Goal: Transaction & Acquisition: Obtain resource

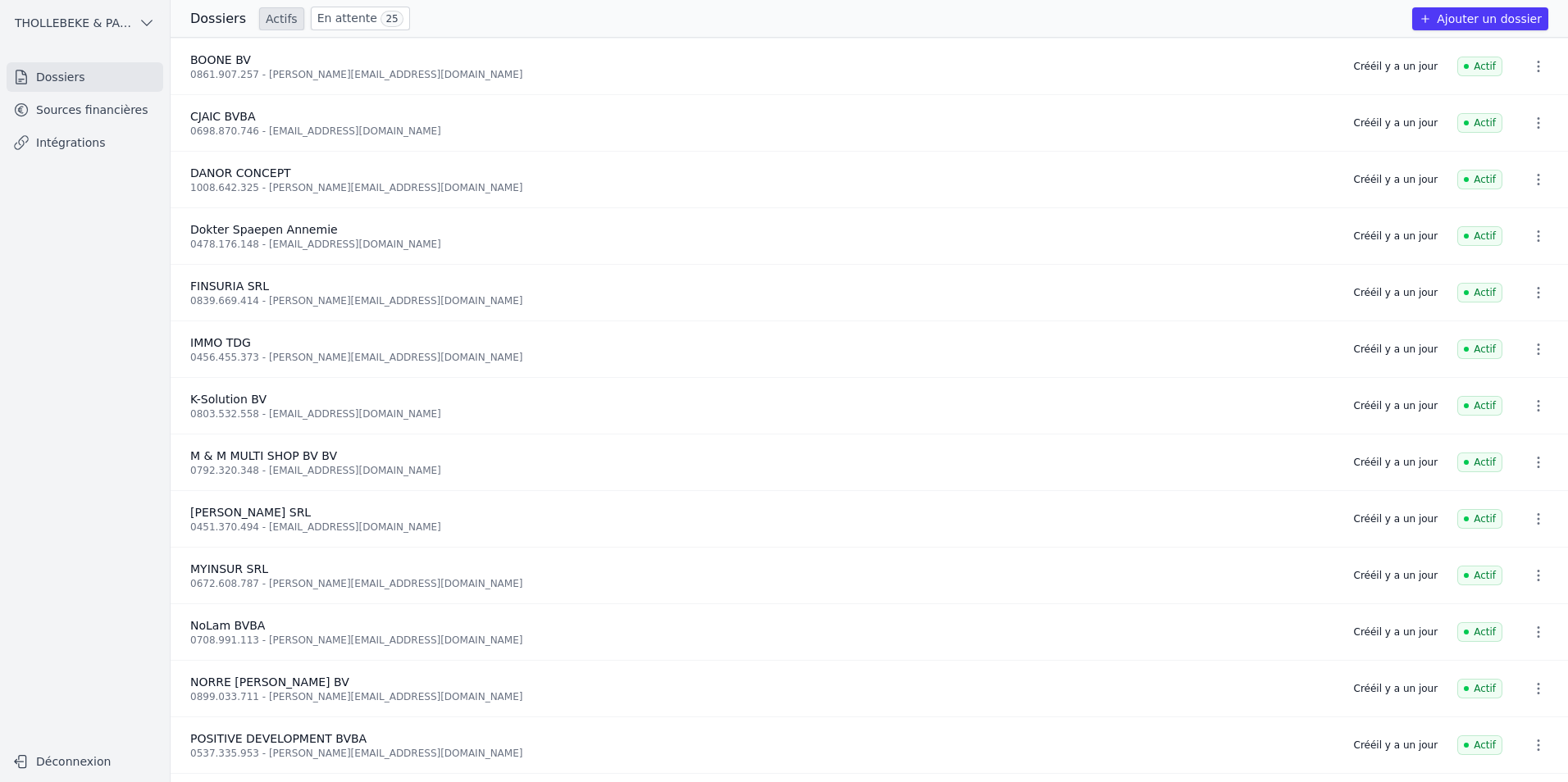
click at [55, 313] on nav "Dossiers Sources financières Intégrations" at bounding box center [84, 397] width 144 height 670
click at [347, 18] on link "En attente 25" at bounding box center [360, 18] width 99 height 24
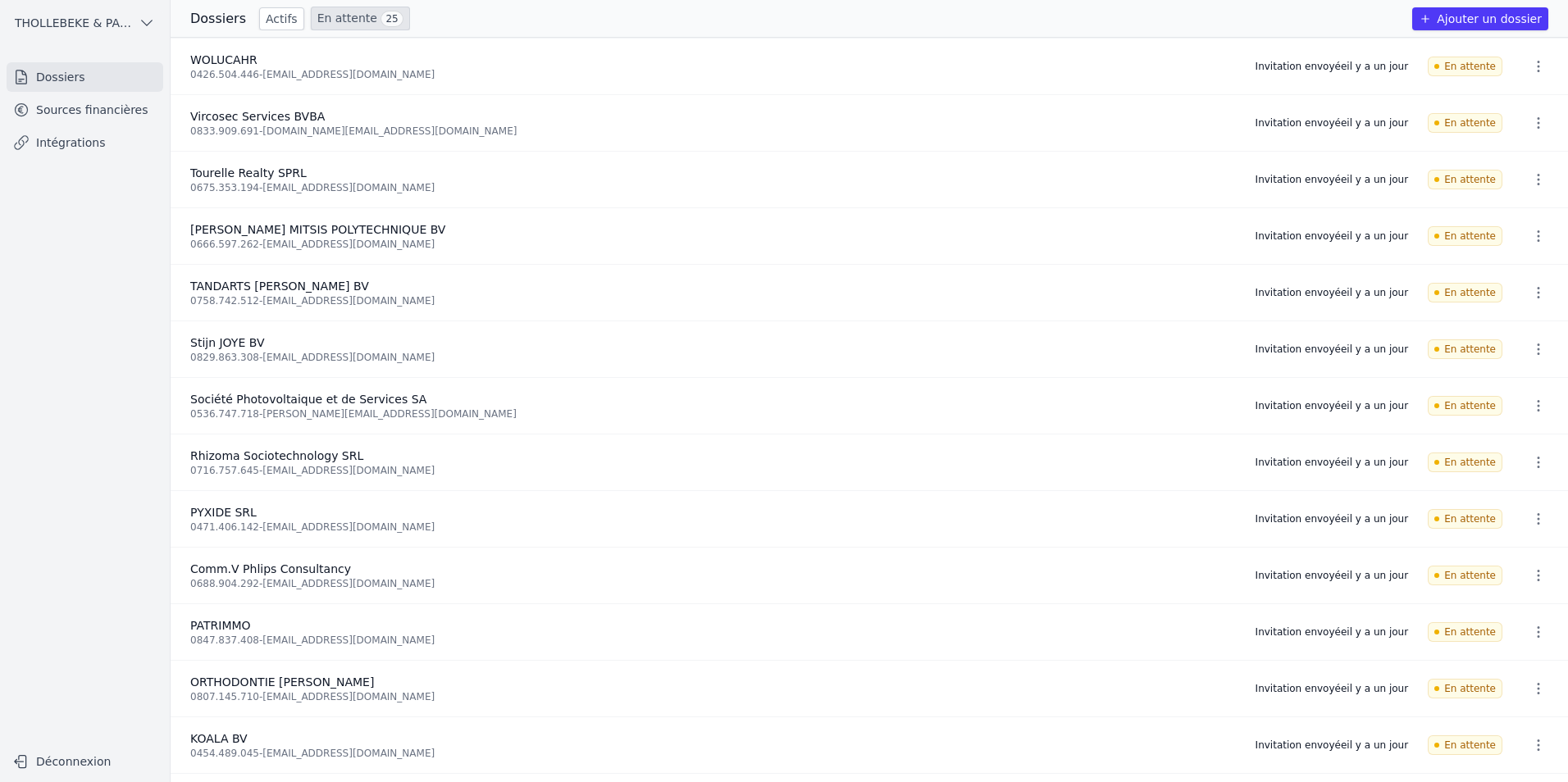
click at [272, 16] on link "Actifs" at bounding box center [282, 18] width 45 height 23
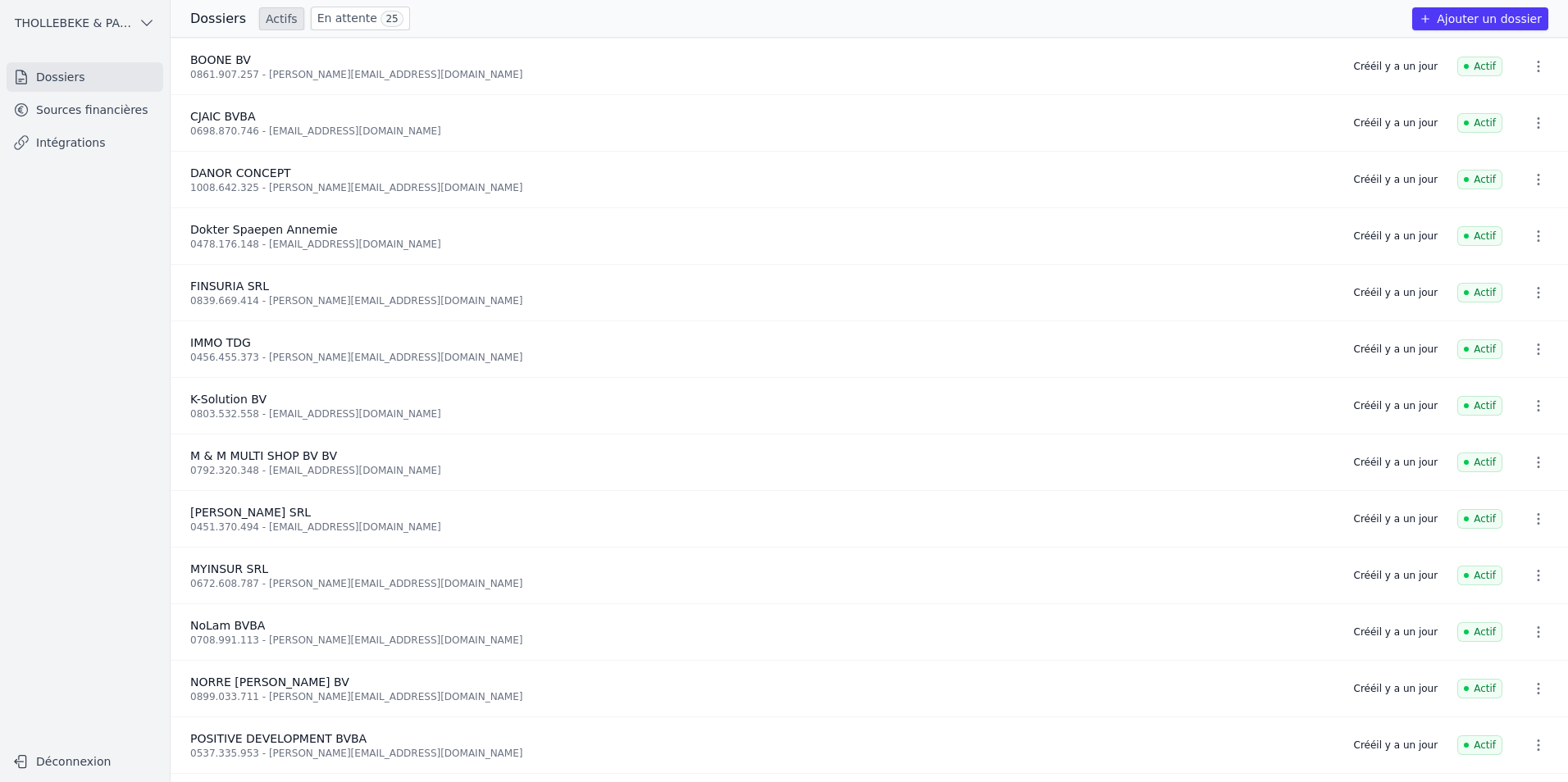
click at [101, 118] on link "Sources financières" at bounding box center [85, 110] width 157 height 30
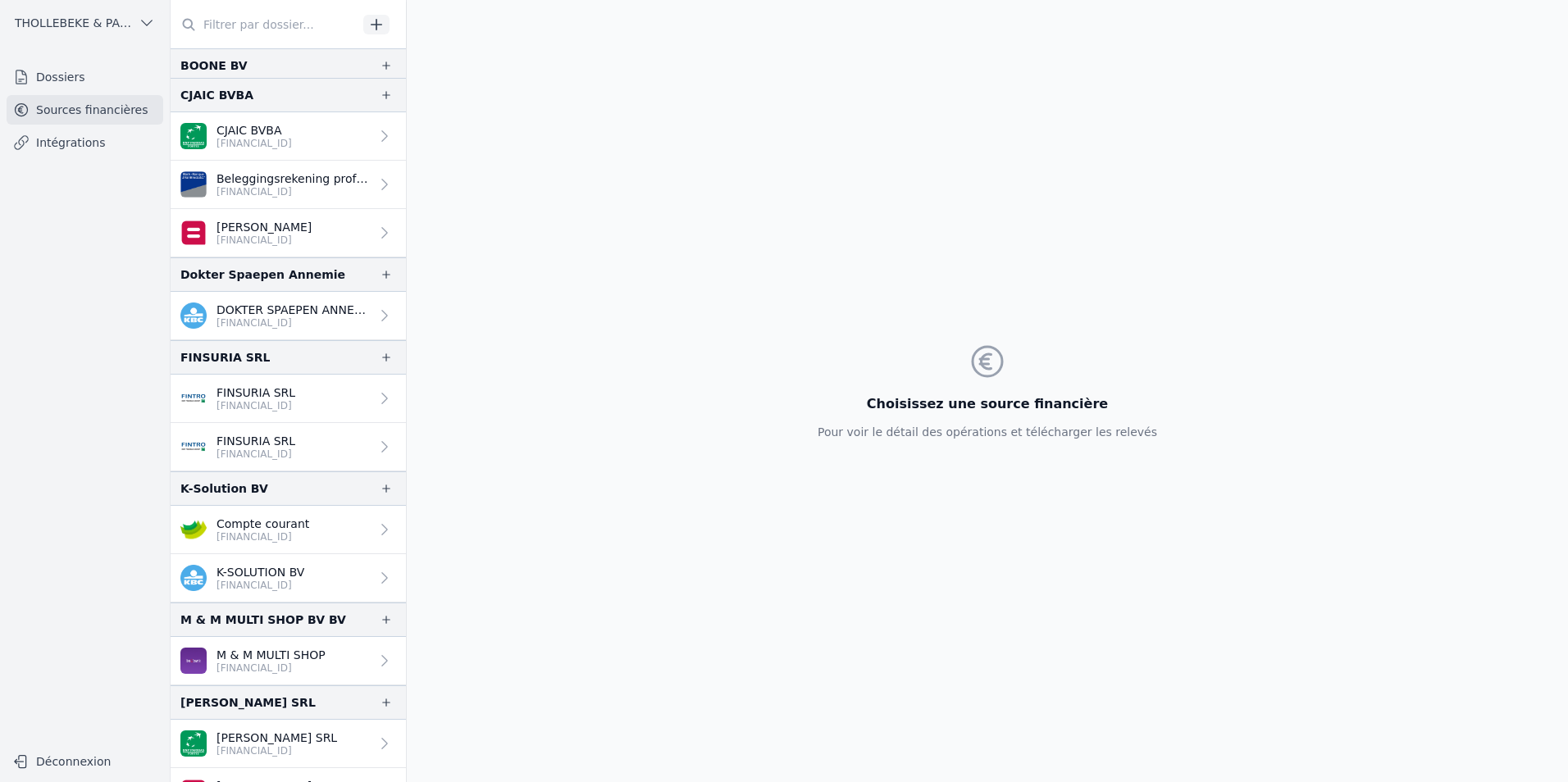
scroll to position [82, 0]
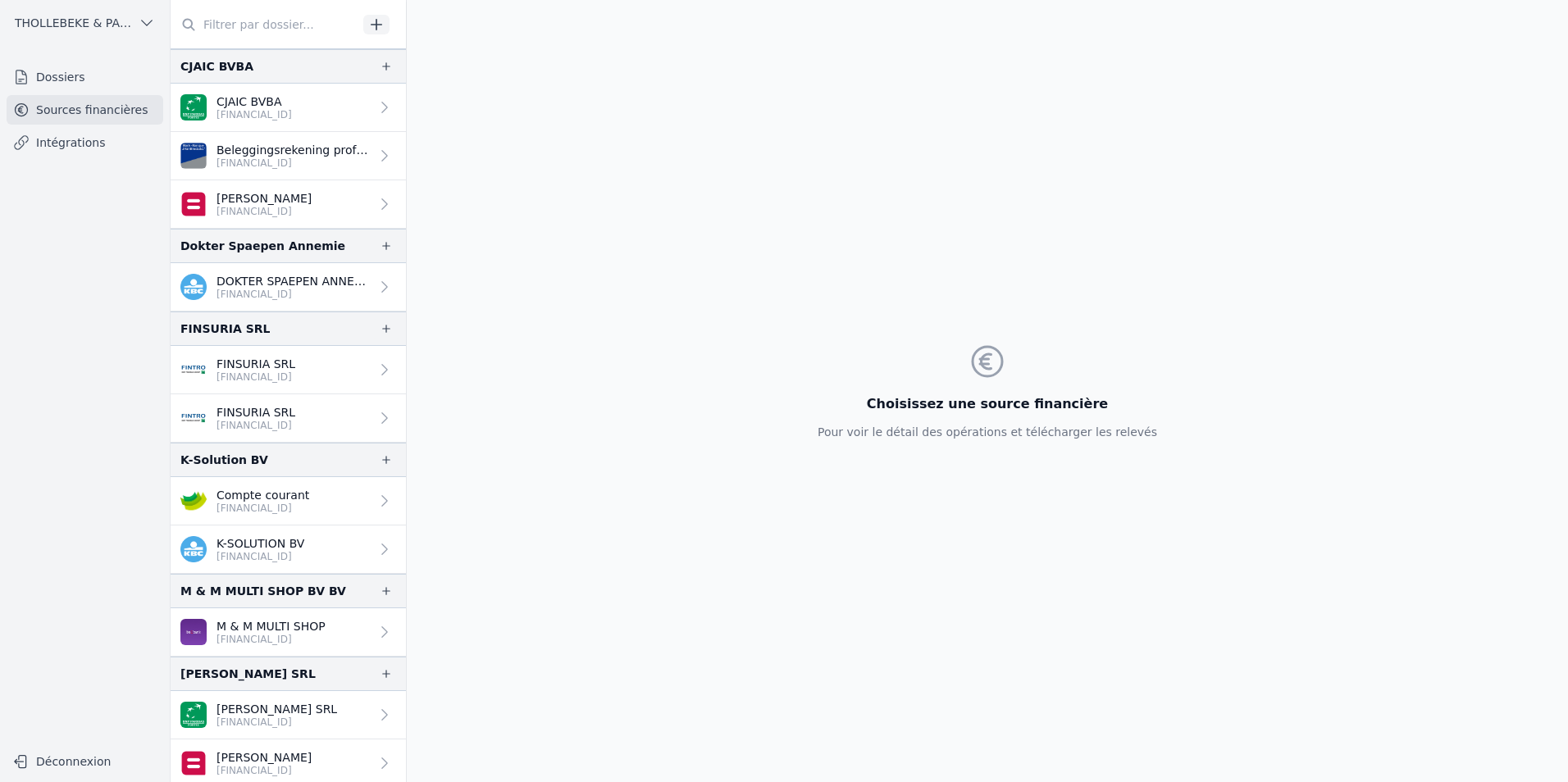
click at [322, 506] on link "Compte courant BE04 7512 1253 5831" at bounding box center [288, 502] width 235 height 49
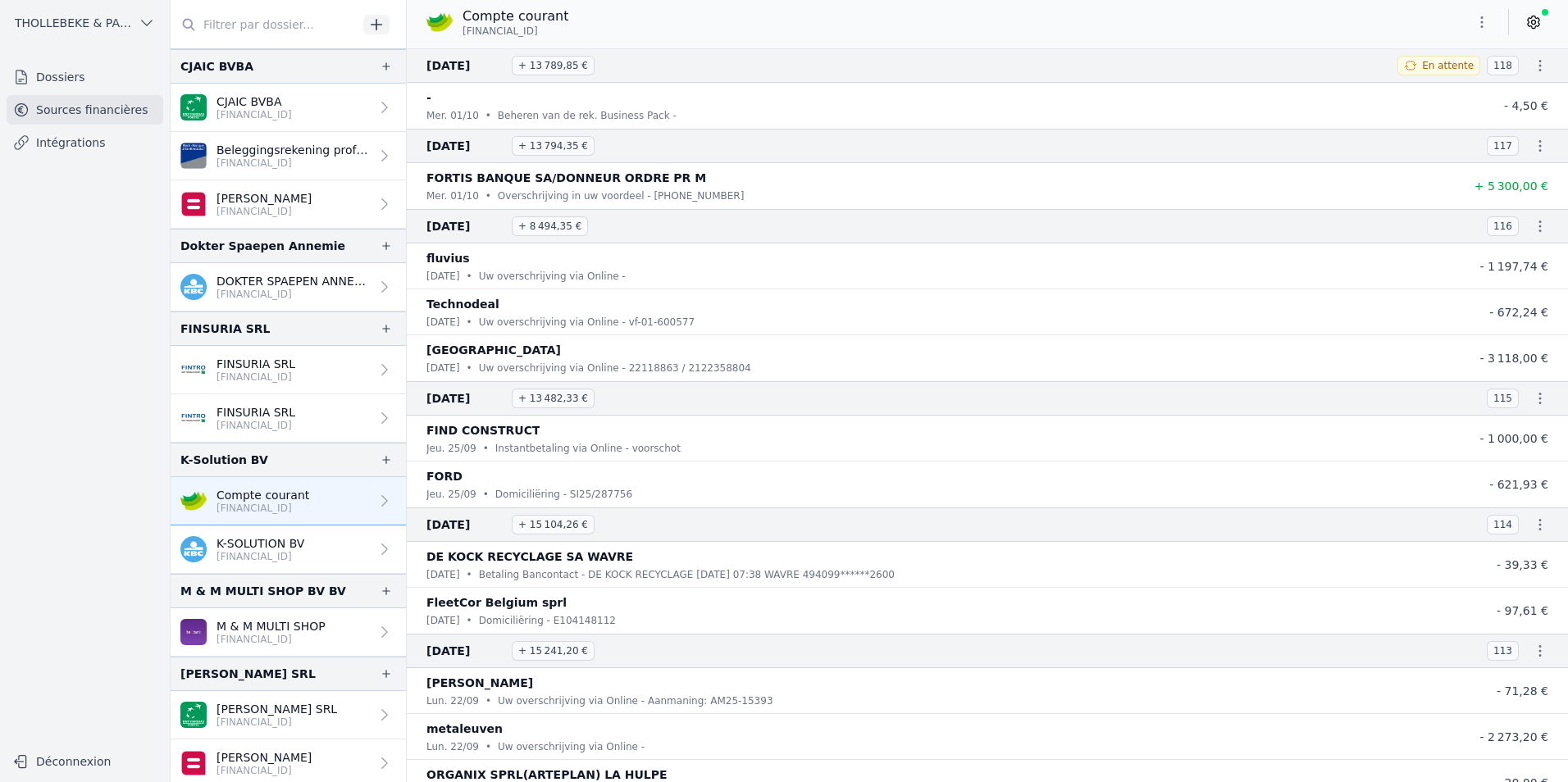
click at [1538, 64] on icon "button" at bounding box center [1539, 65] width 17 height 17
click at [1511, 89] on link "Télécharger le CODA" at bounding box center [1486, 95] width 145 height 30
click at [1080, 20] on div "Compte courant BE04 7512 1253 5831" at bounding box center [987, 23] width 1161 height 31
click at [1478, 31] on button "button" at bounding box center [1482, 22] width 33 height 26
click at [1439, 86] on button "Exporter" at bounding box center [1443, 87] width 118 height 30
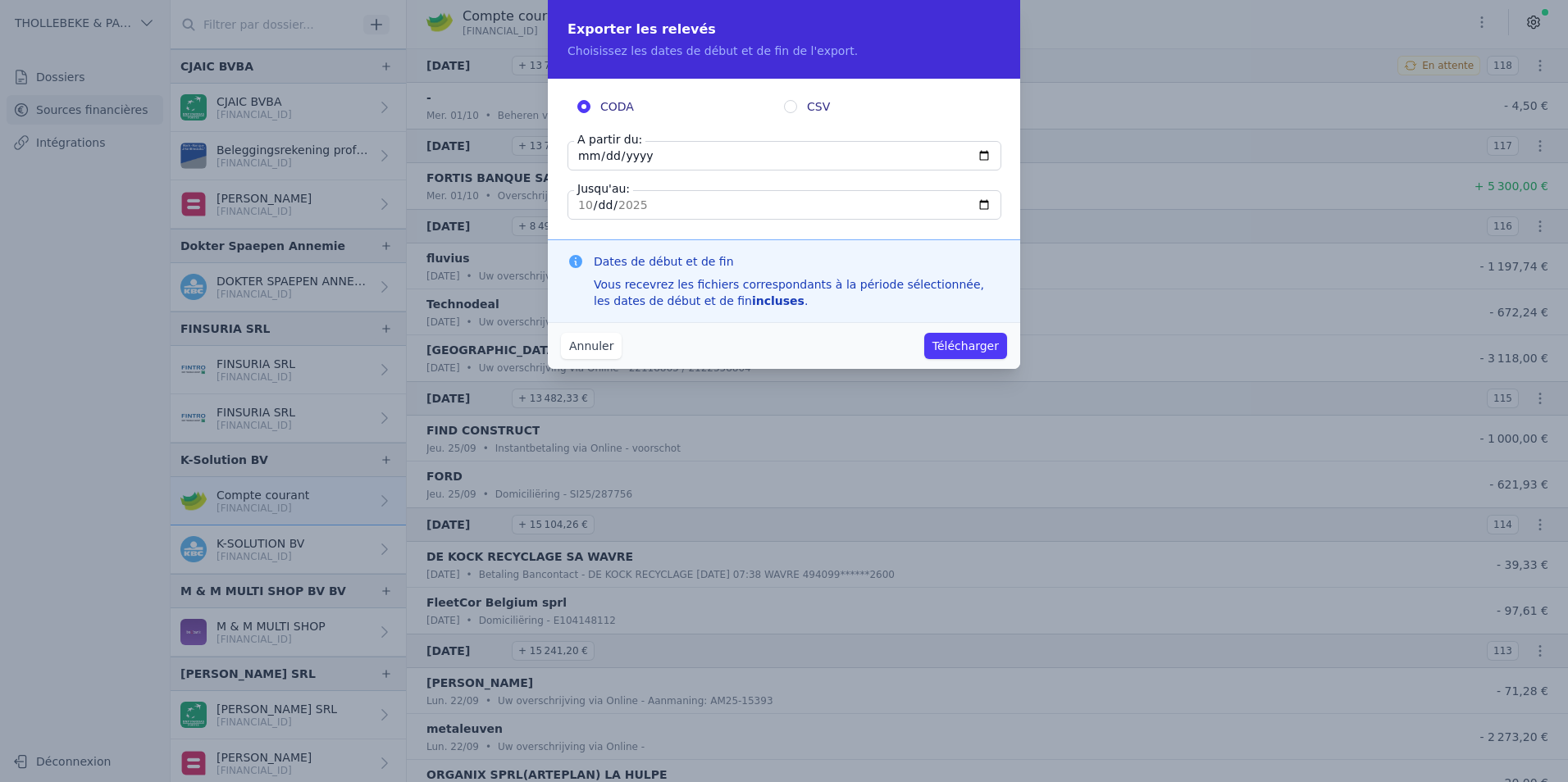
click at [579, 150] on input "2025-10-02" at bounding box center [784, 156] width 434 height 30
type input "2025-10-01"
type input "2024-01-01"
click at [665, 199] on input "2025-10-02" at bounding box center [784, 205] width 434 height 30
click at [966, 344] on button "Télécharger" at bounding box center [965, 346] width 83 height 26
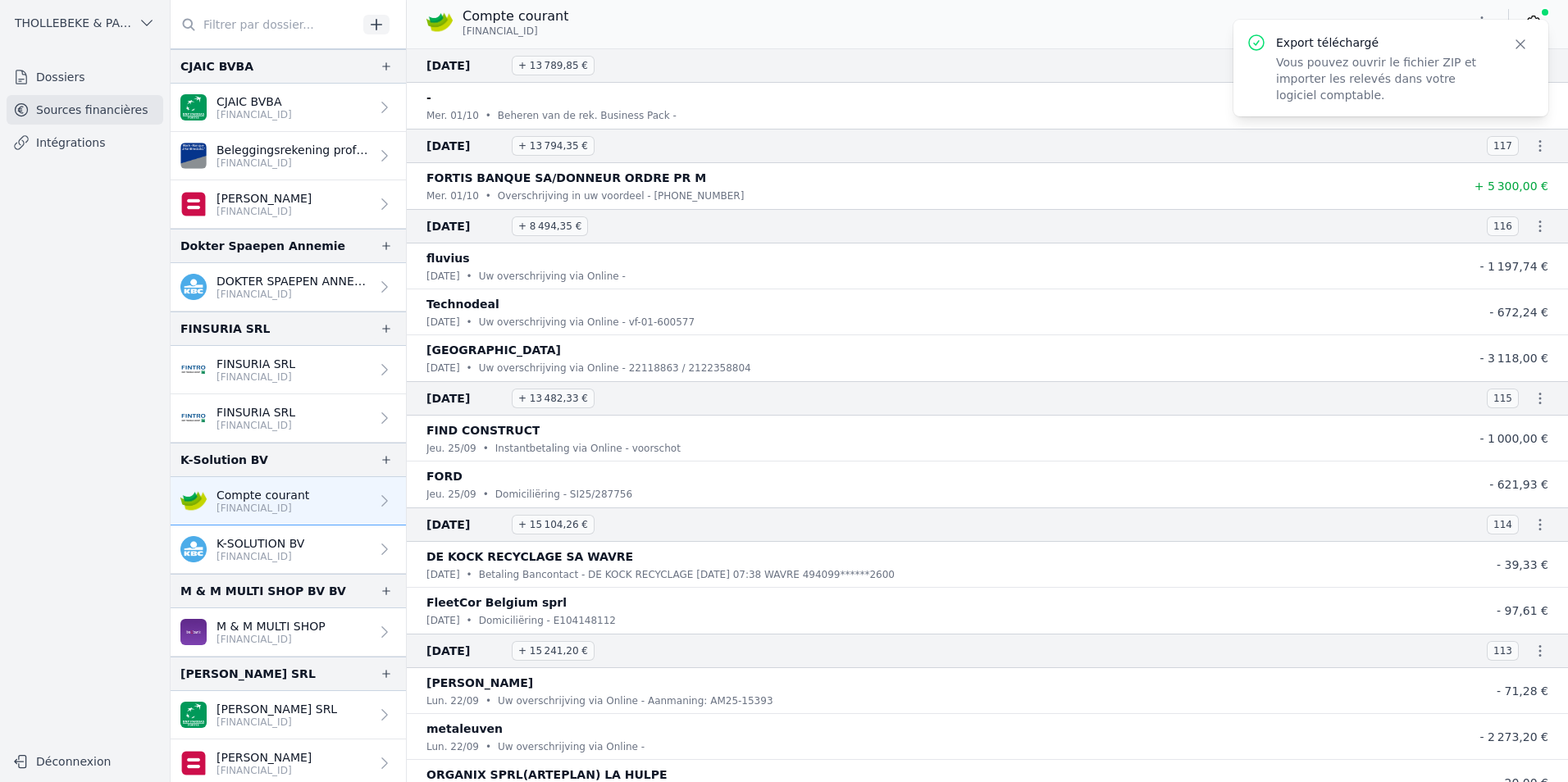
click at [252, 556] on p "BE67 7390 2608 2287" at bounding box center [260, 556] width 88 height 13
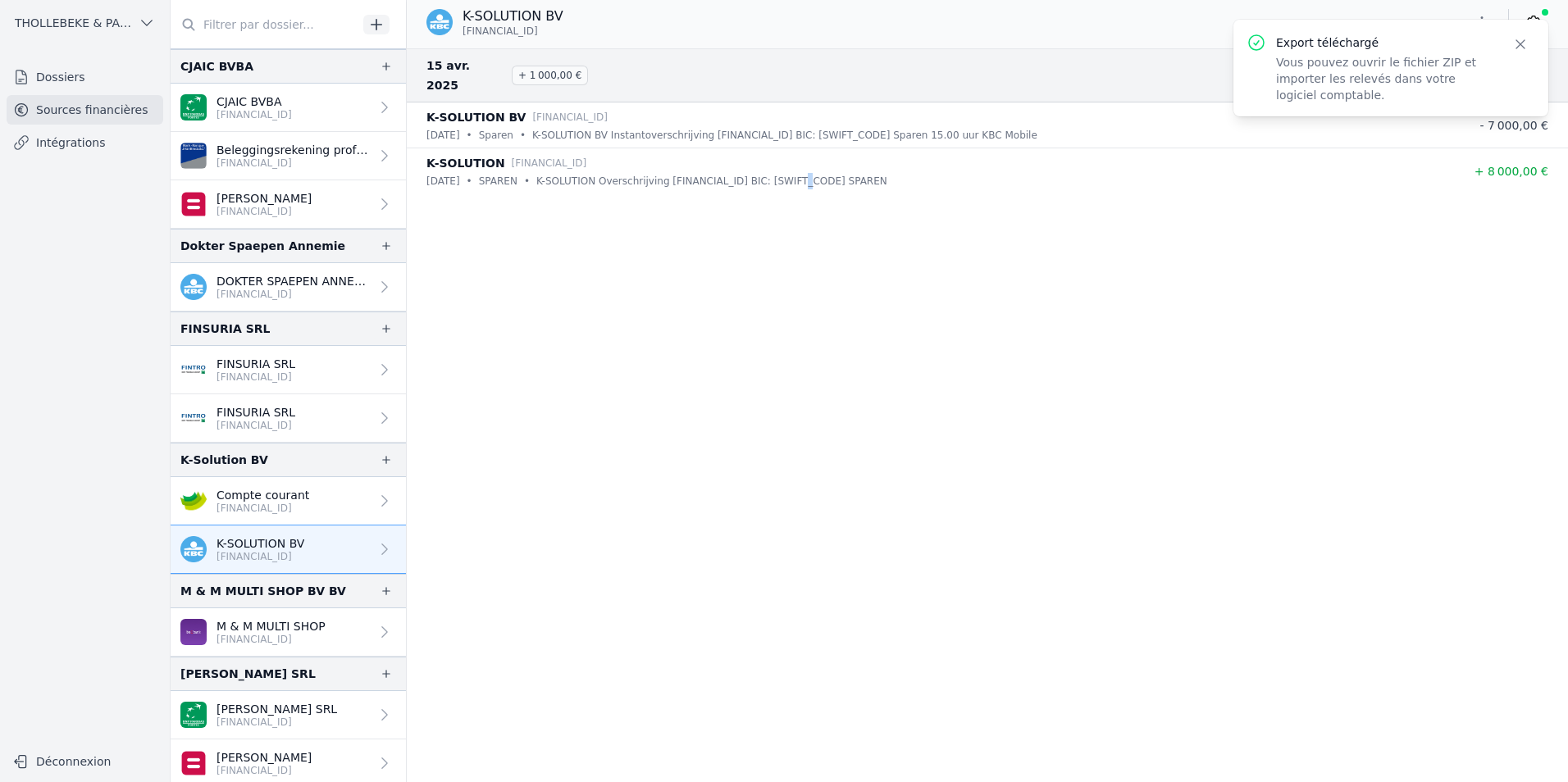
click at [790, 375] on nav "15 avr. 2025 + 1 000,00 € 001 K-SOLUTION BV BE39 7490 2868 6319 mar. 15/04 • Sp…" at bounding box center [987, 415] width 1161 height 734
drag, startPoint x: 790, startPoint y: 375, endPoint x: 1161, endPoint y: 504, distance: 392.8
click at [1086, 520] on nav "15 avr. 2025 + 1 000,00 € 001 K-SOLUTION BV BE39 7490 2868 6319 mar. 15/04 • Sp…" at bounding box center [987, 415] width 1161 height 734
click at [1524, 51] on icon "button" at bounding box center [1520, 44] width 17 height 17
click at [1484, 29] on icon "button" at bounding box center [1481, 22] width 17 height 17
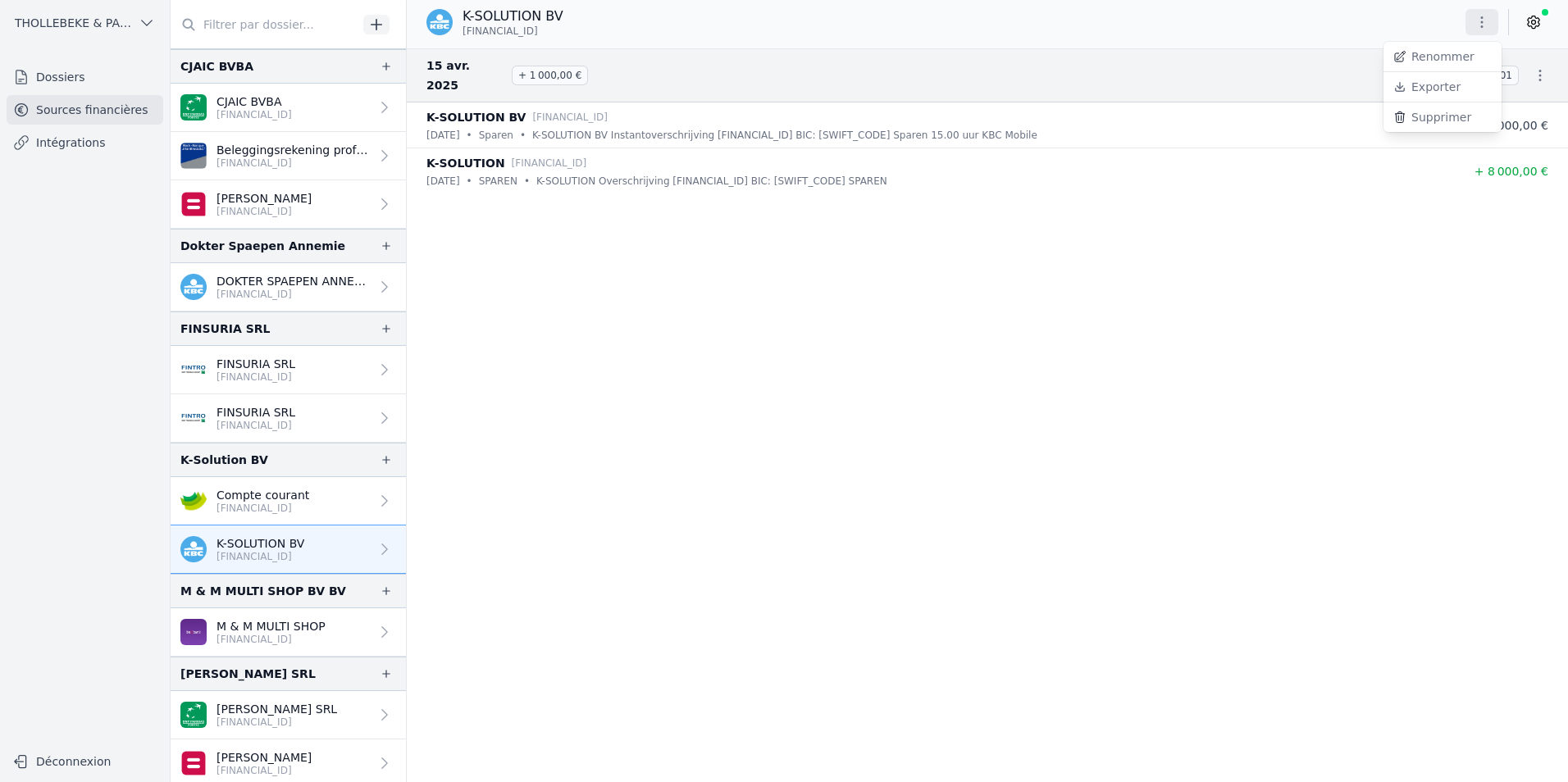
click at [1080, 273] on div at bounding box center [784, 391] width 1568 height 782
click at [1481, 10] on button "button" at bounding box center [1482, 22] width 33 height 26
click at [1441, 89] on button "Exporter" at bounding box center [1443, 87] width 118 height 30
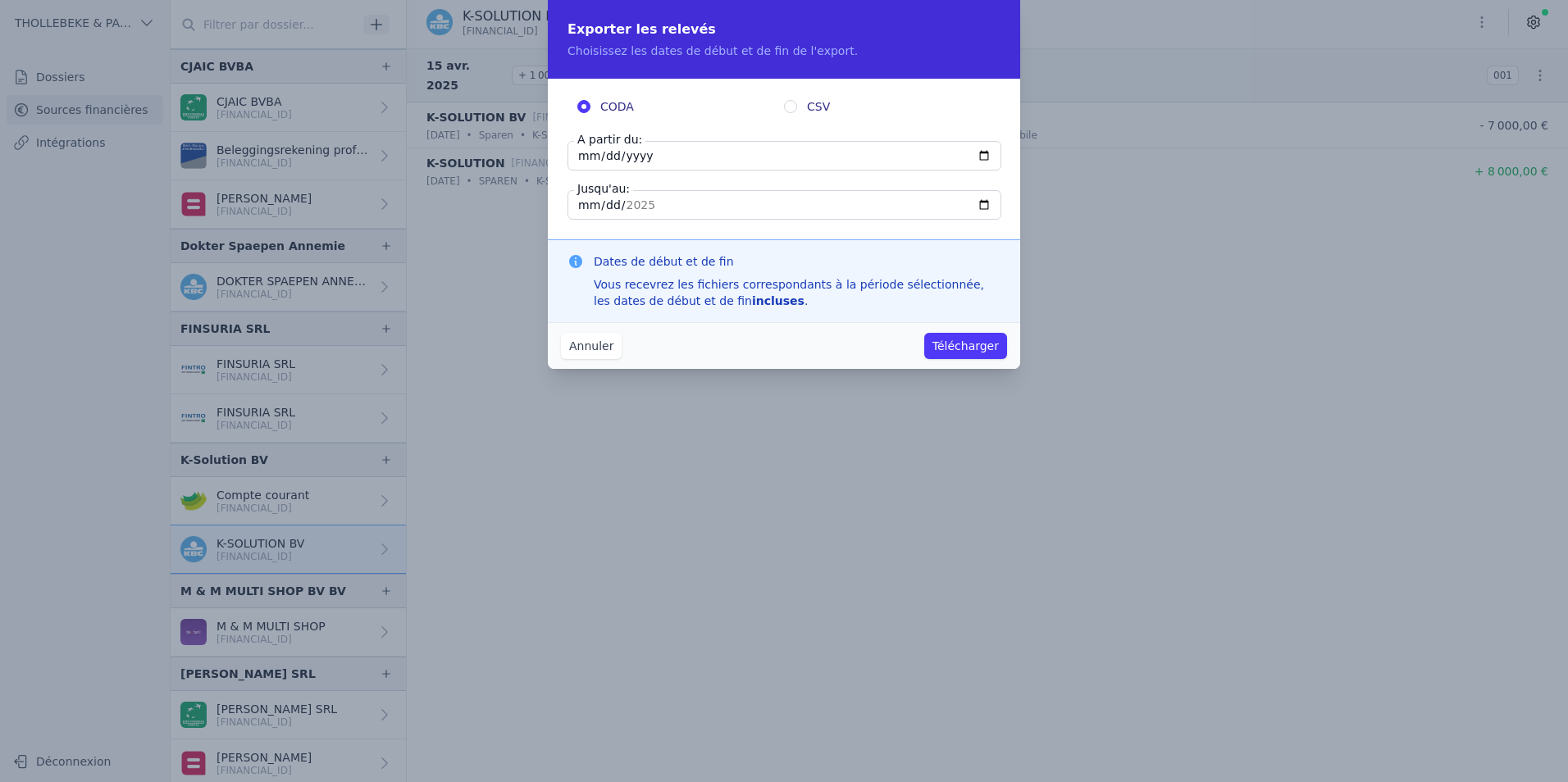
click at [581, 156] on input "2025-04-15" at bounding box center [784, 156] width 434 height 30
type input "2025-04-01"
type input "2024-01-01"
click at [954, 346] on button "Télécharger" at bounding box center [965, 346] width 83 height 26
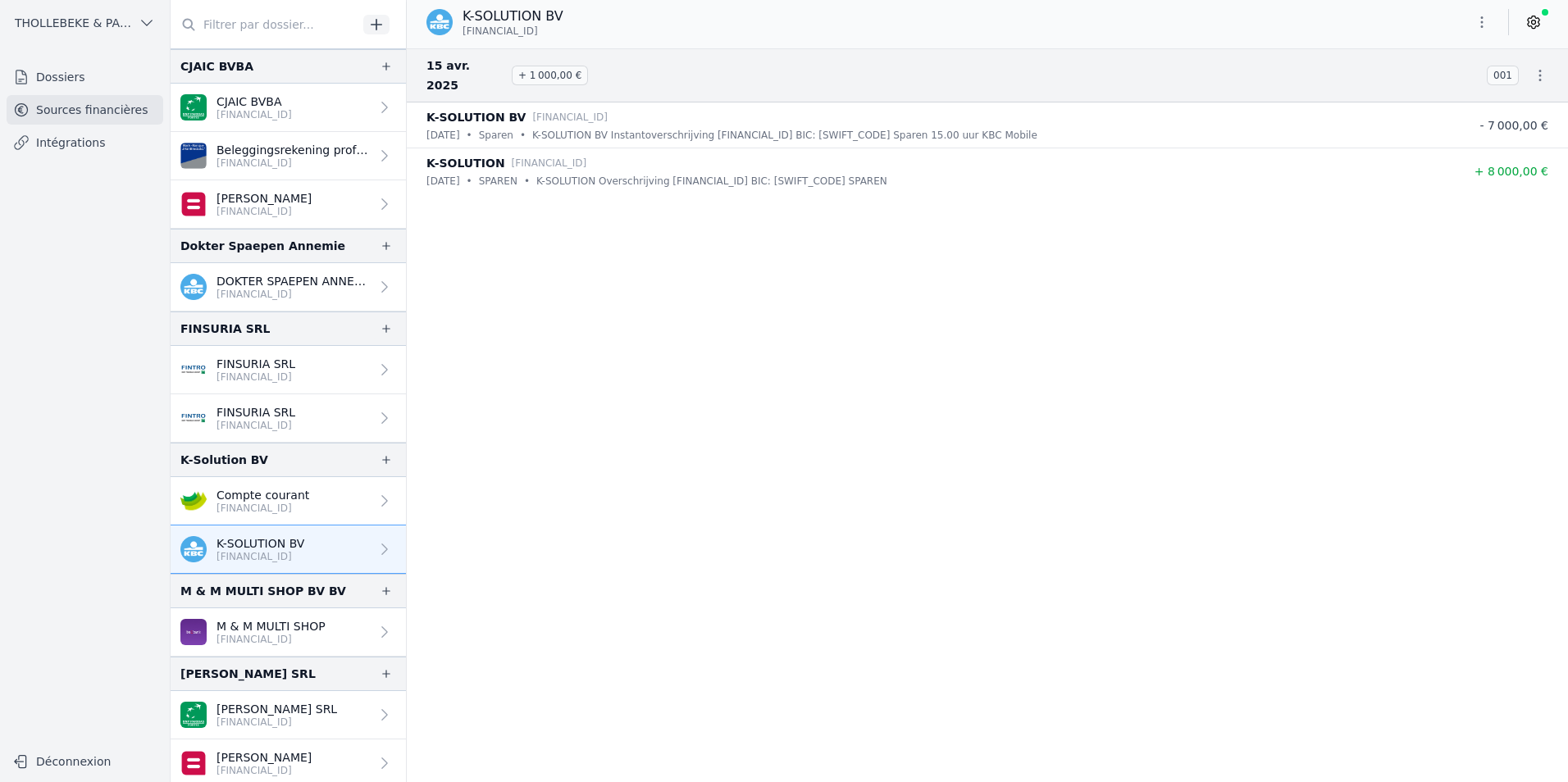
click at [203, 509] on img at bounding box center [193, 501] width 26 height 26
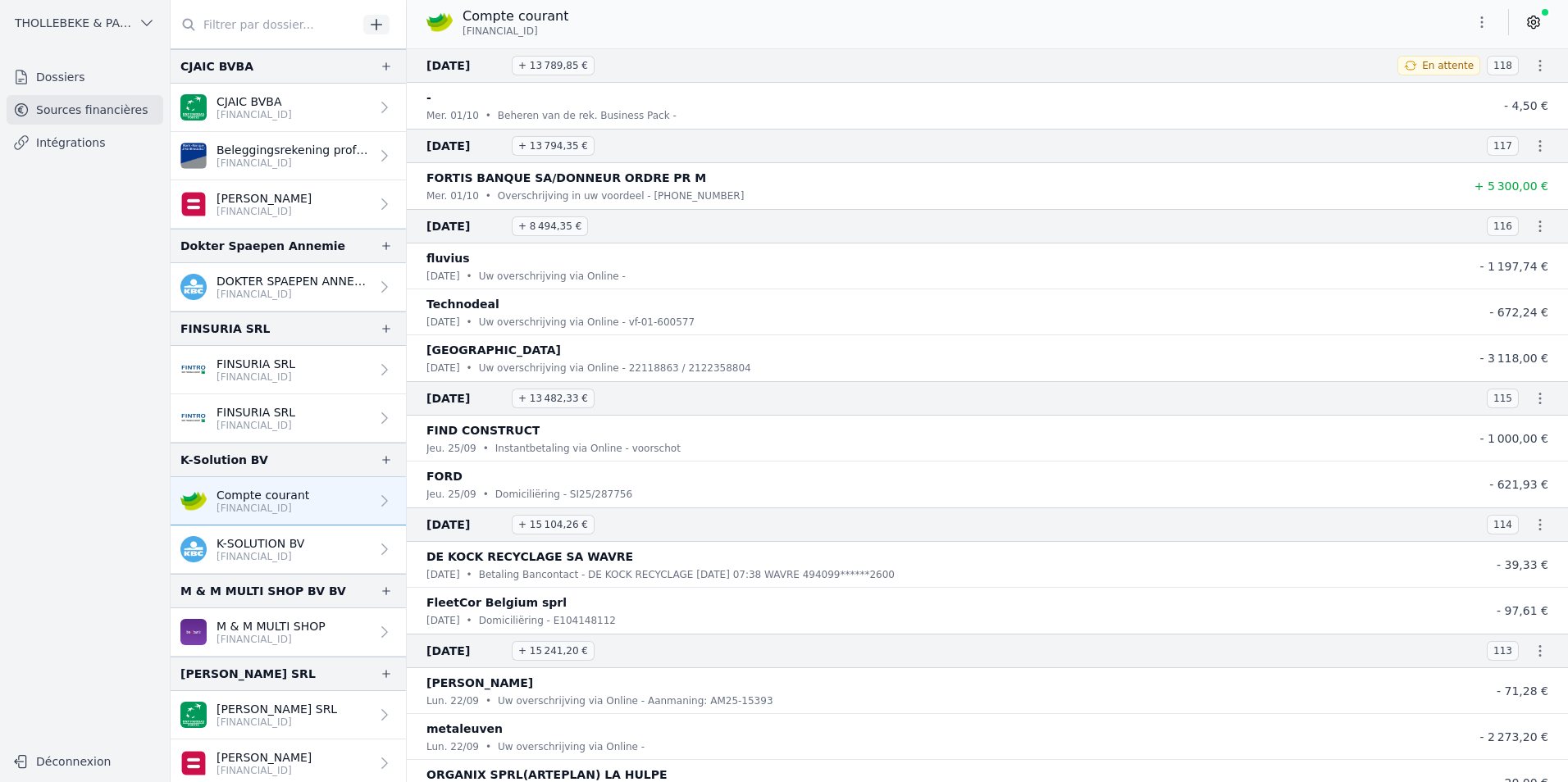
drag, startPoint x: 273, startPoint y: 550, endPoint x: 174, endPoint y: 528, distance: 101.4
click at [273, 550] on p "BE67 7390 2608 2287" at bounding box center [260, 556] width 88 height 13
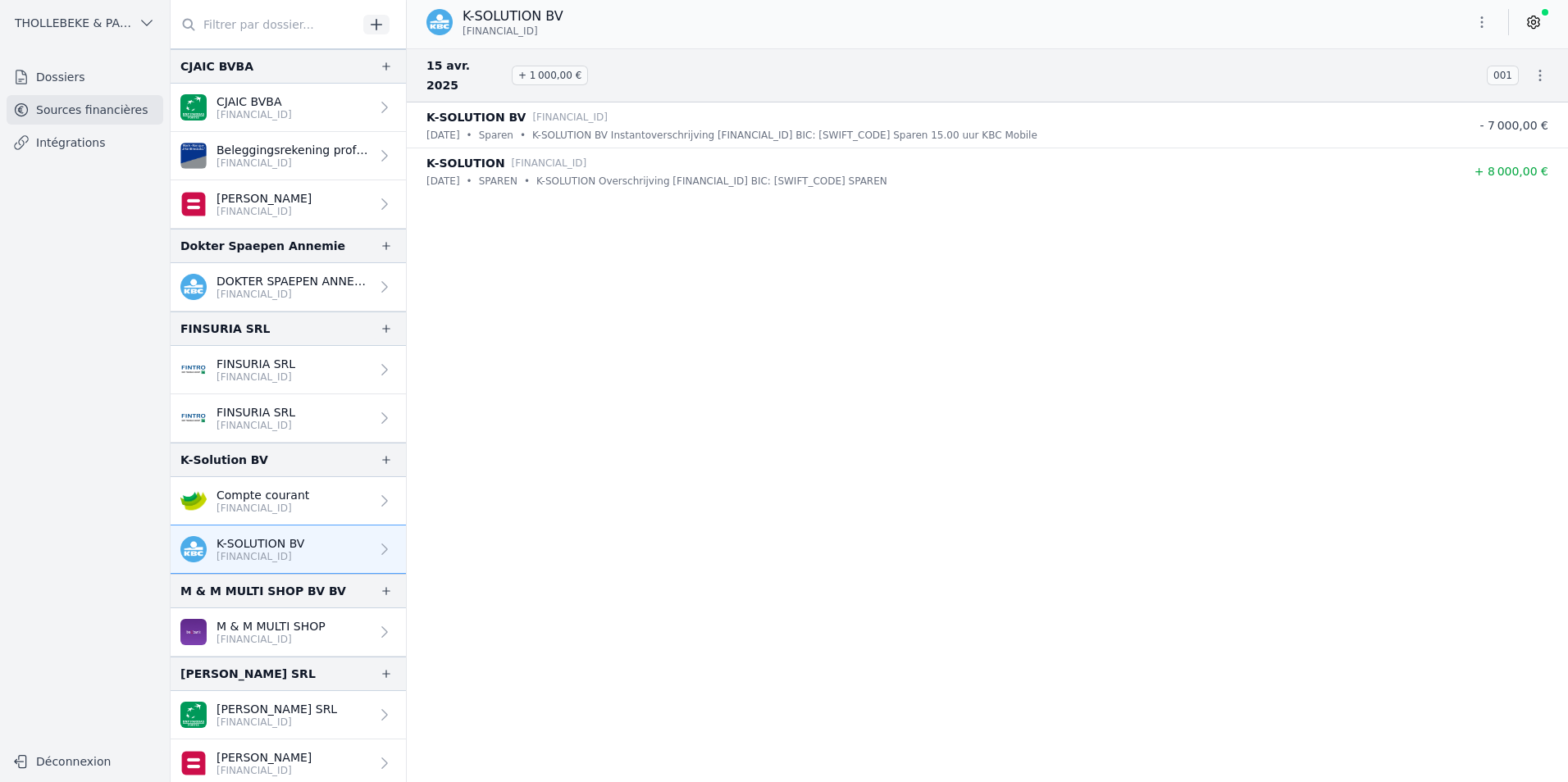
click at [303, 502] on p "BE04 7512 1253 5831" at bounding box center [263, 508] width 92 height 13
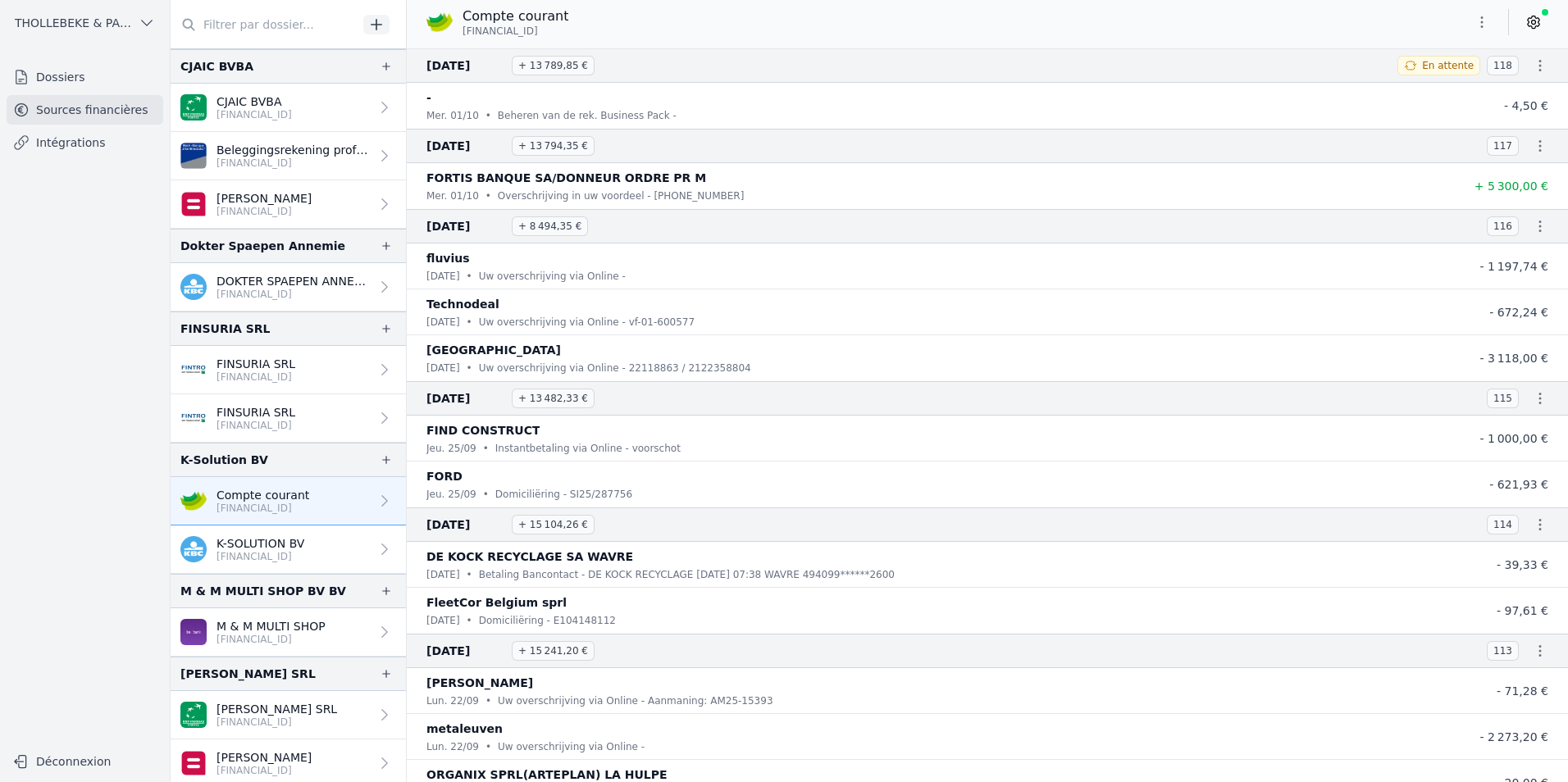
click at [312, 550] on link "K-SOLUTION BV BE67 7390 2608 2287" at bounding box center [288, 550] width 235 height 49
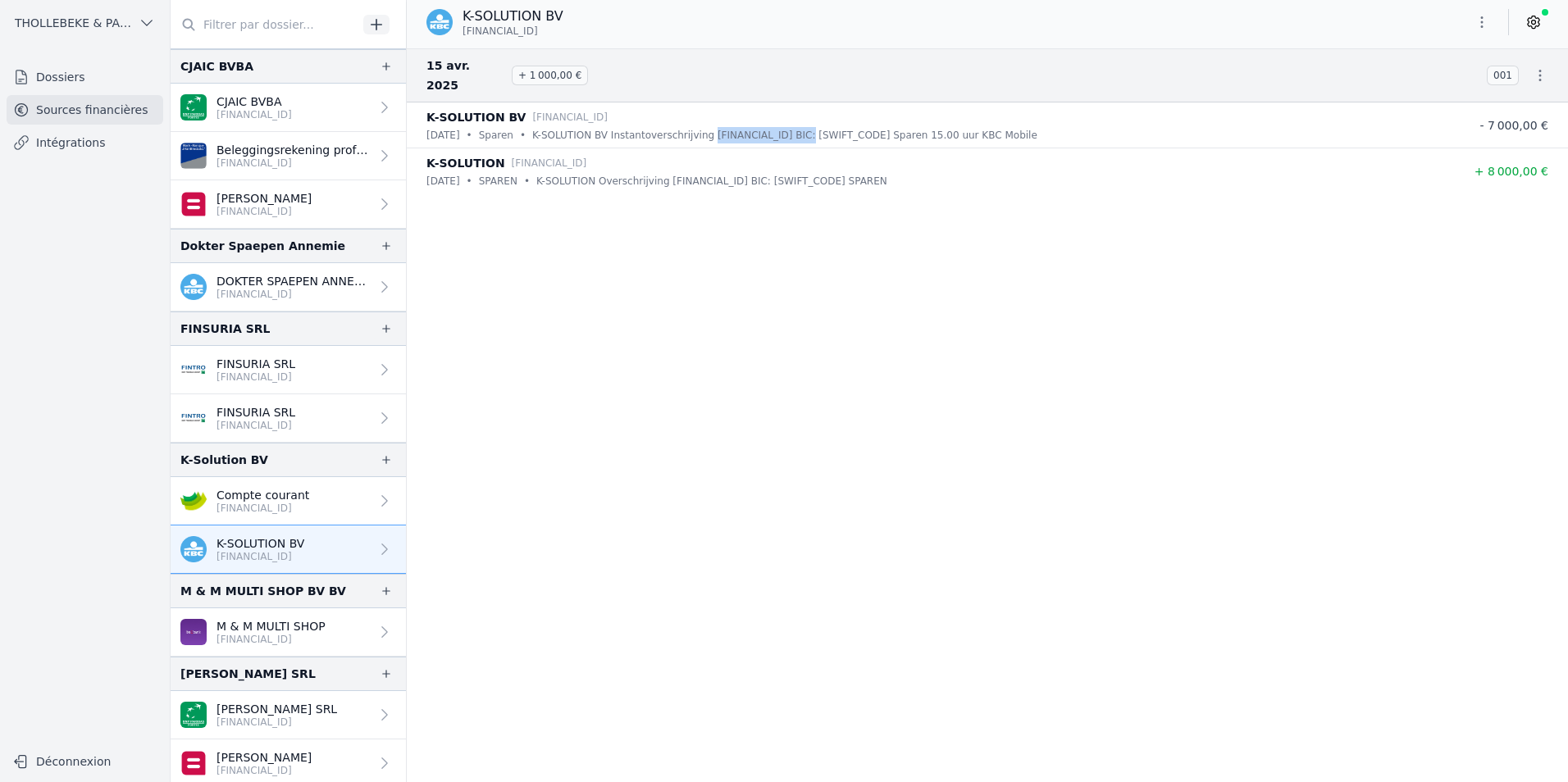
drag, startPoint x: 795, startPoint y: 117, endPoint x: 706, endPoint y: 116, distance: 89.0
click at [706, 127] on p "K-SOLUTION BV Instantoverschrijving BE39 7490 2868 6319 BIC: KREDBEBBXXX Sparen…" at bounding box center [784, 135] width 505 height 17
copy p "BE39 7490 2868 6319"
click at [383, 458] on icon "button" at bounding box center [386, 460] width 13 height 13
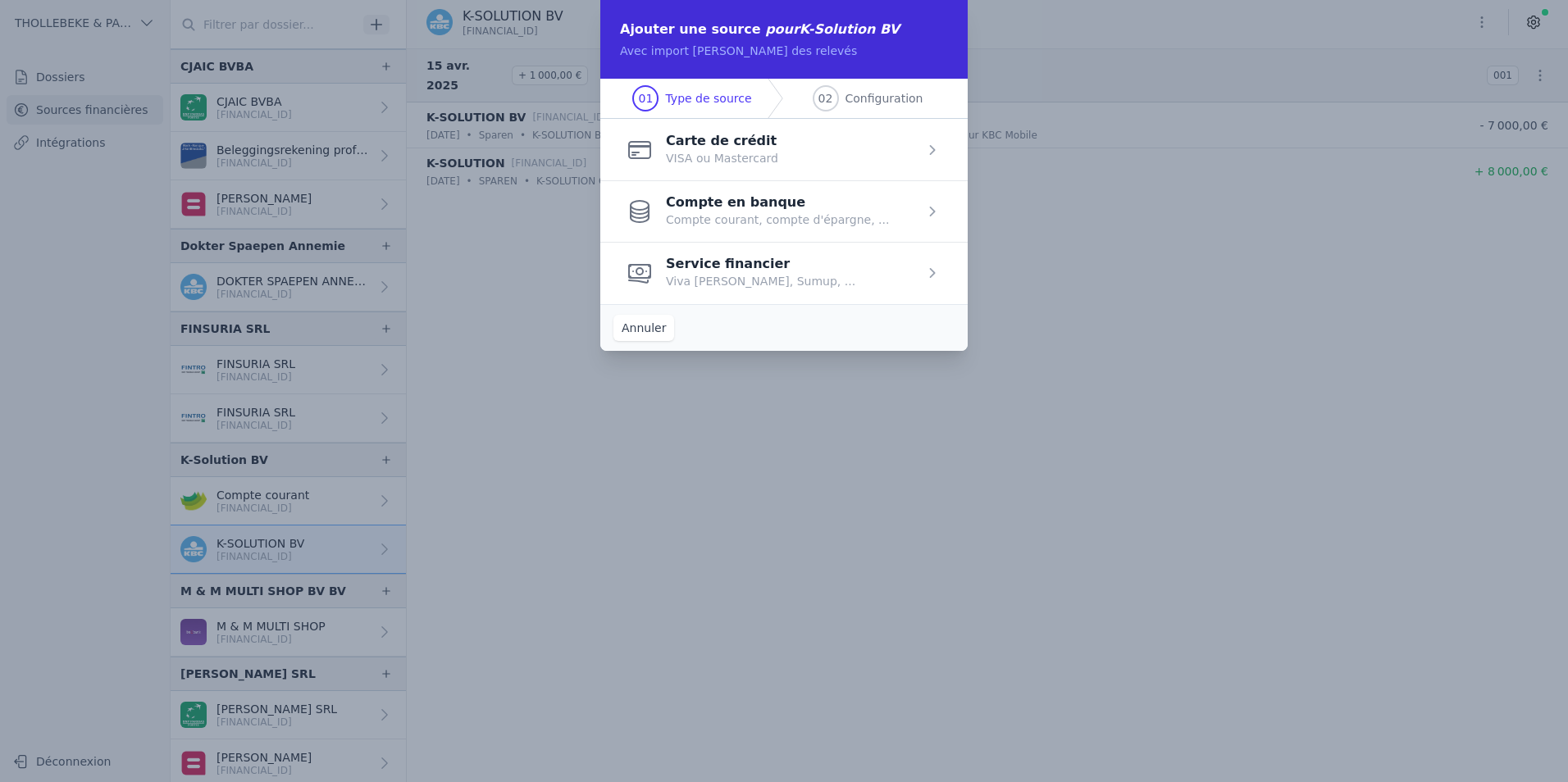
click at [737, 210] on span "button" at bounding box center [784, 211] width 367 height 62
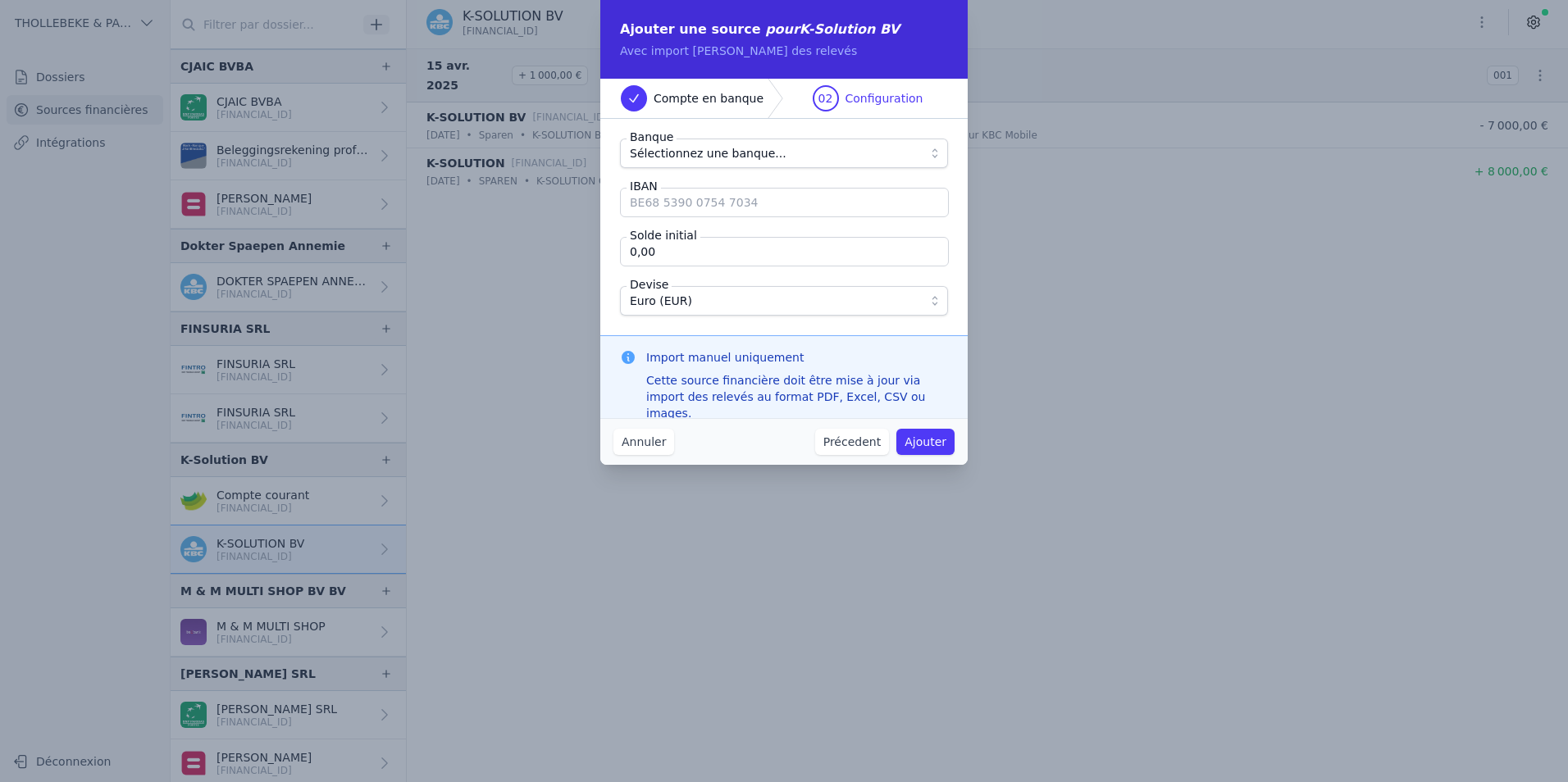
click at [711, 153] on span "Sélectionnez une banque..." at bounding box center [708, 153] width 157 height 20
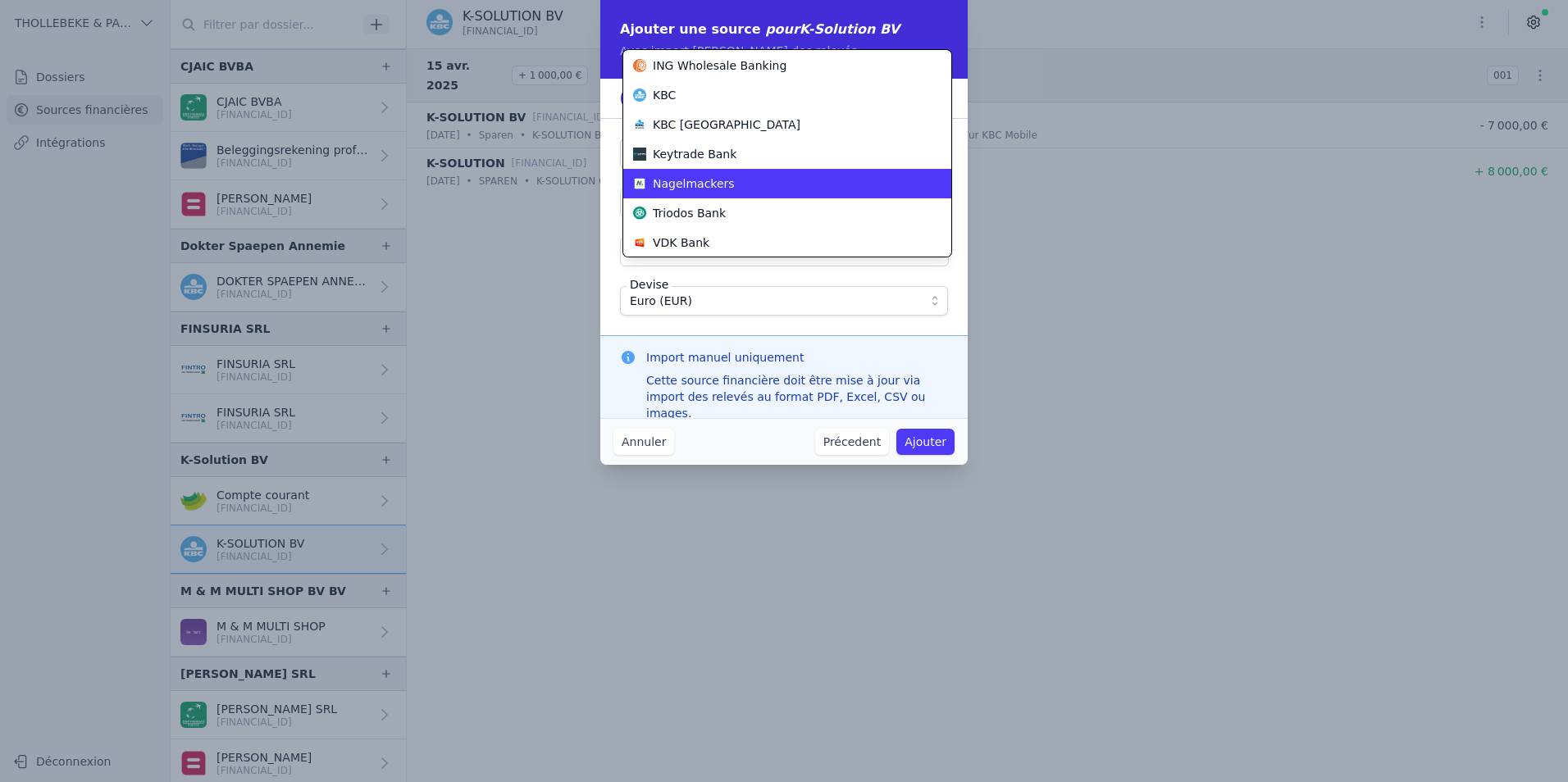
scroll to position [590, 0]
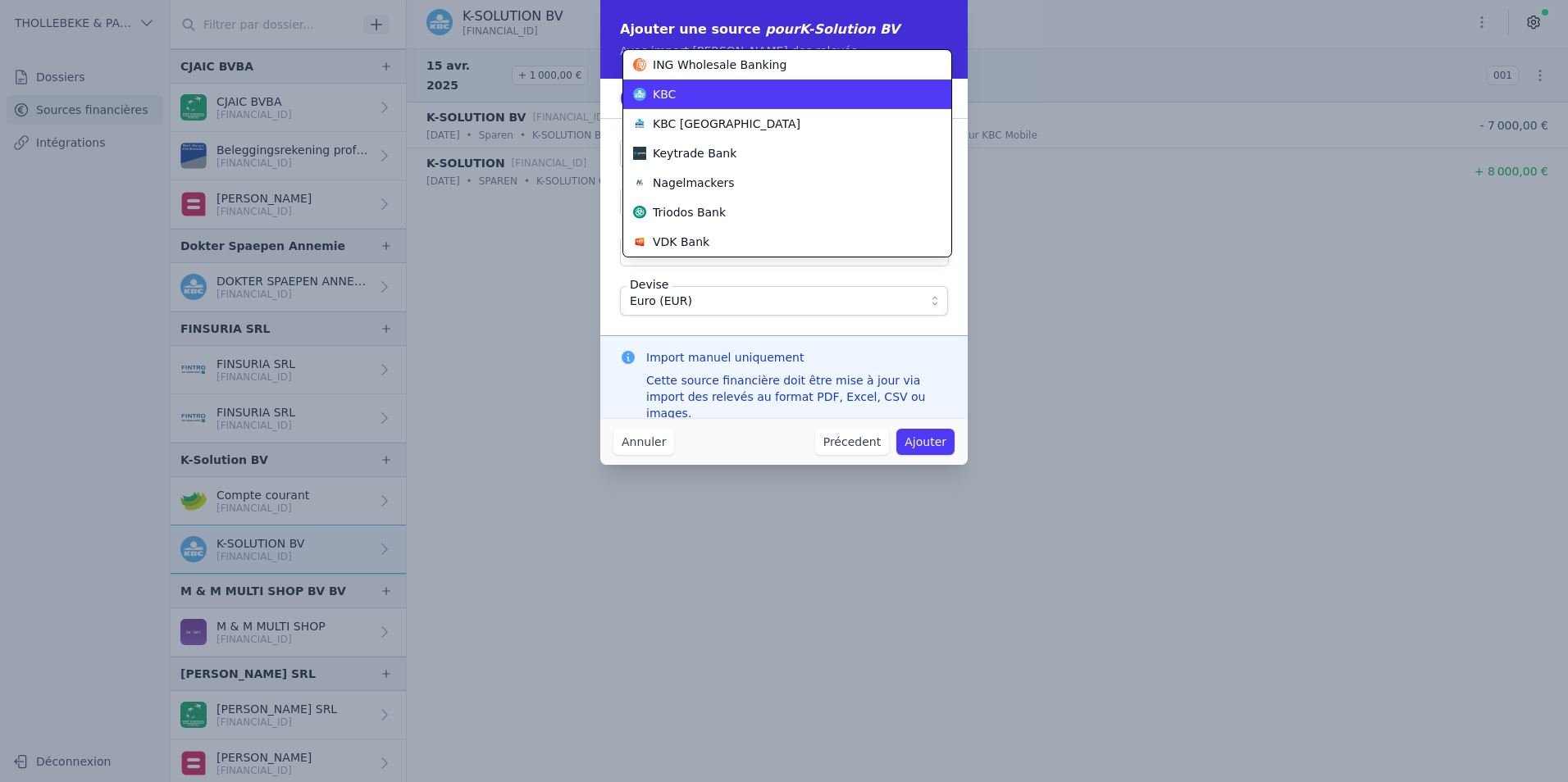
click at [681, 101] on div "KBC" at bounding box center [777, 94] width 288 height 17
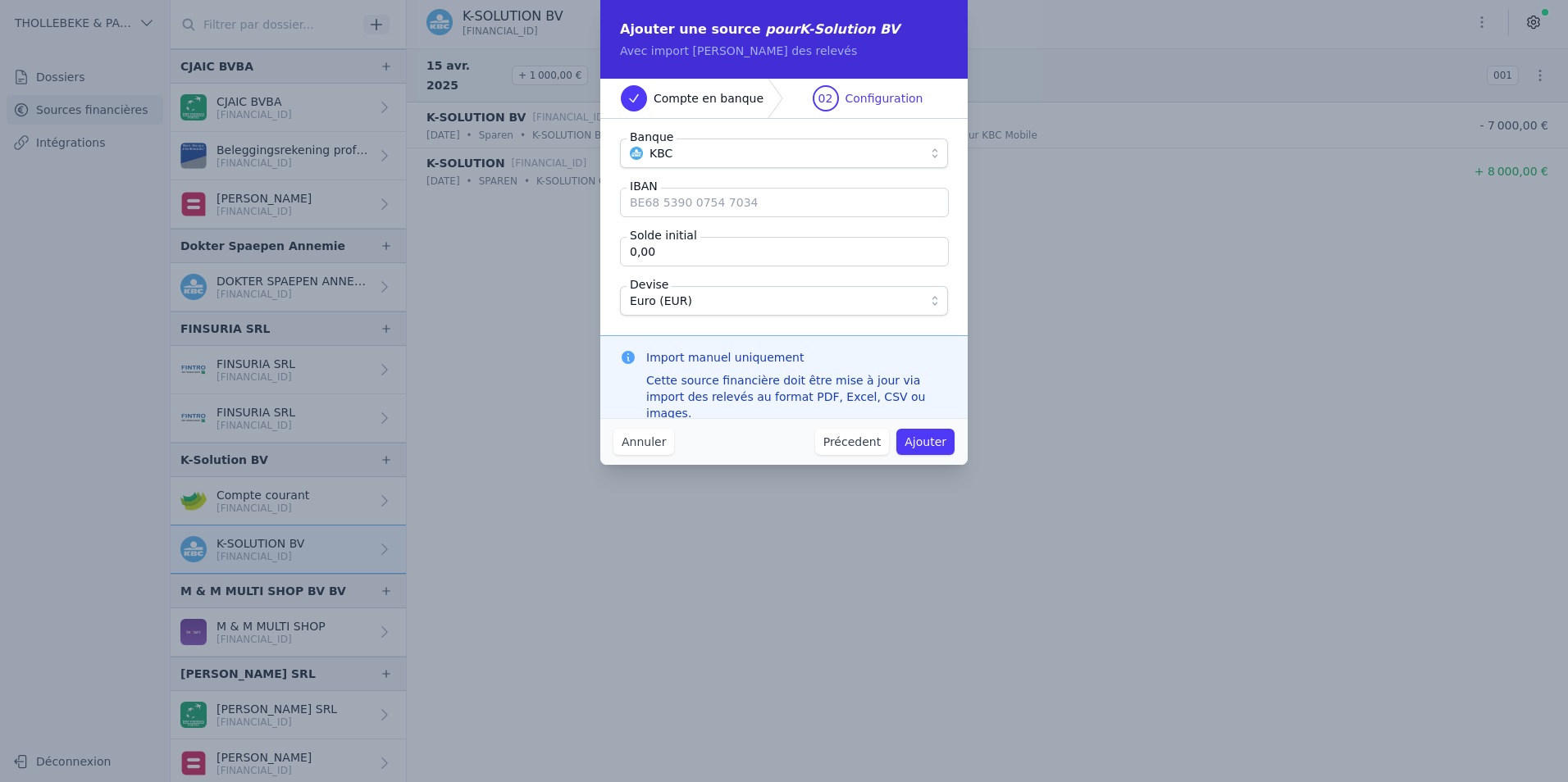
click at [690, 202] on input "IBAN" at bounding box center [784, 203] width 329 height 30
paste input "BE39 7490 2868 6319"
type input "BE39 7490 2868 6319"
click at [924, 439] on button "Ajouter" at bounding box center [925, 442] width 58 height 26
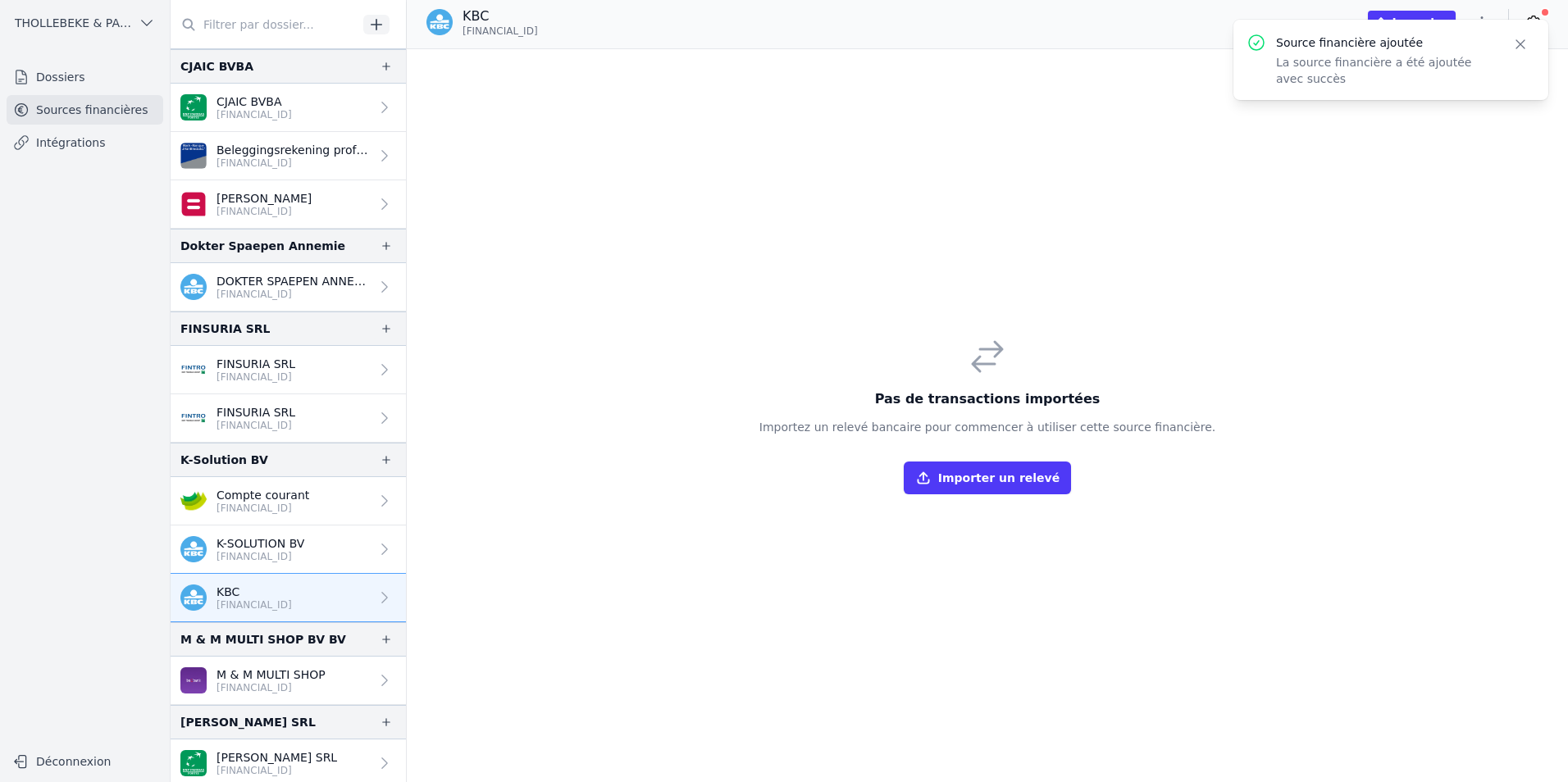
click at [272, 599] on p "BE39 7490 2868 6319" at bounding box center [254, 604] width 76 height 13
click at [316, 545] on link "K-SOLUTION BV BE67 7390 2608 2287" at bounding box center [288, 550] width 235 height 49
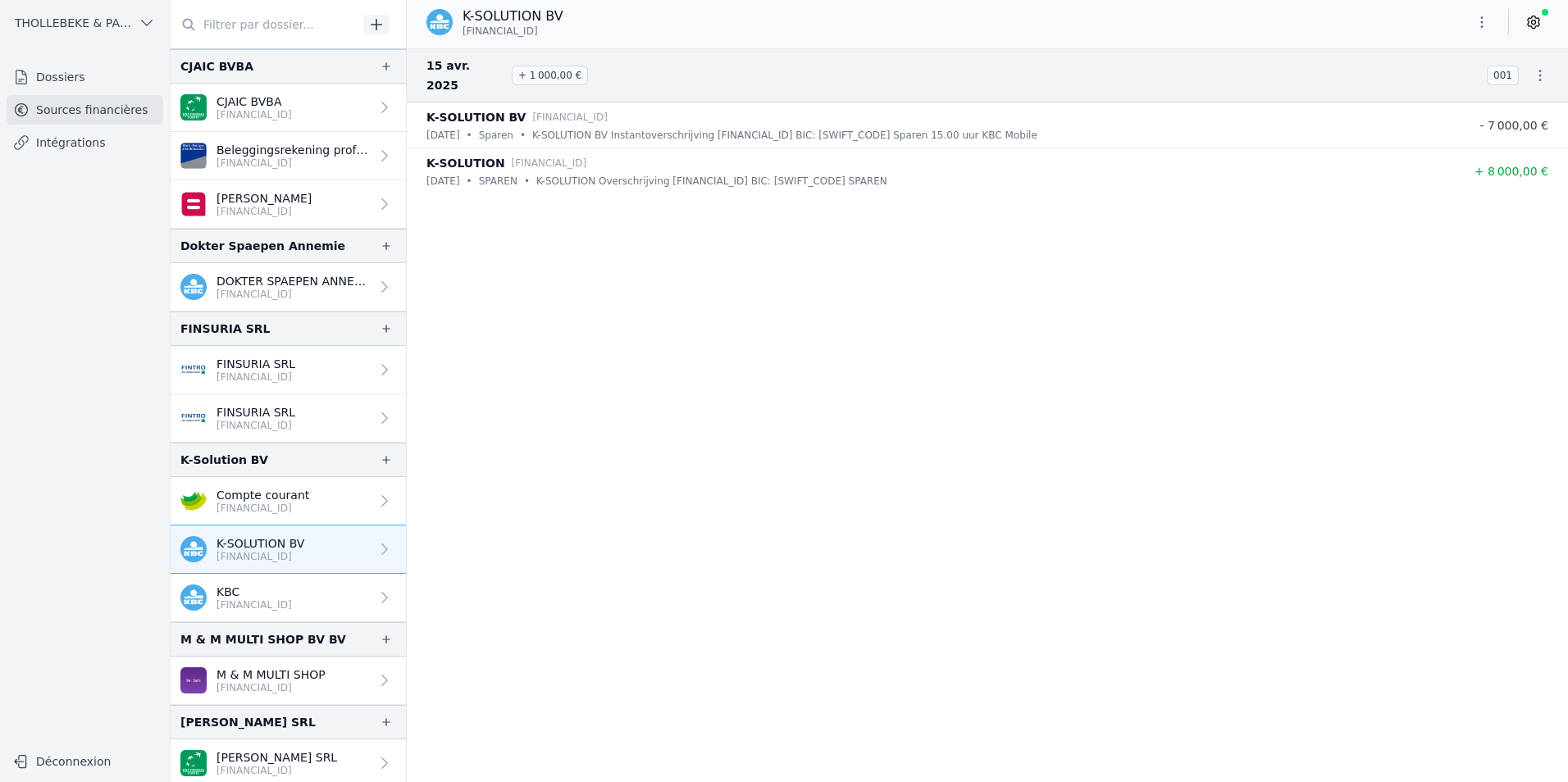
click at [317, 577] on link "KBC BE39 7490 2868 6319" at bounding box center [288, 598] width 235 height 49
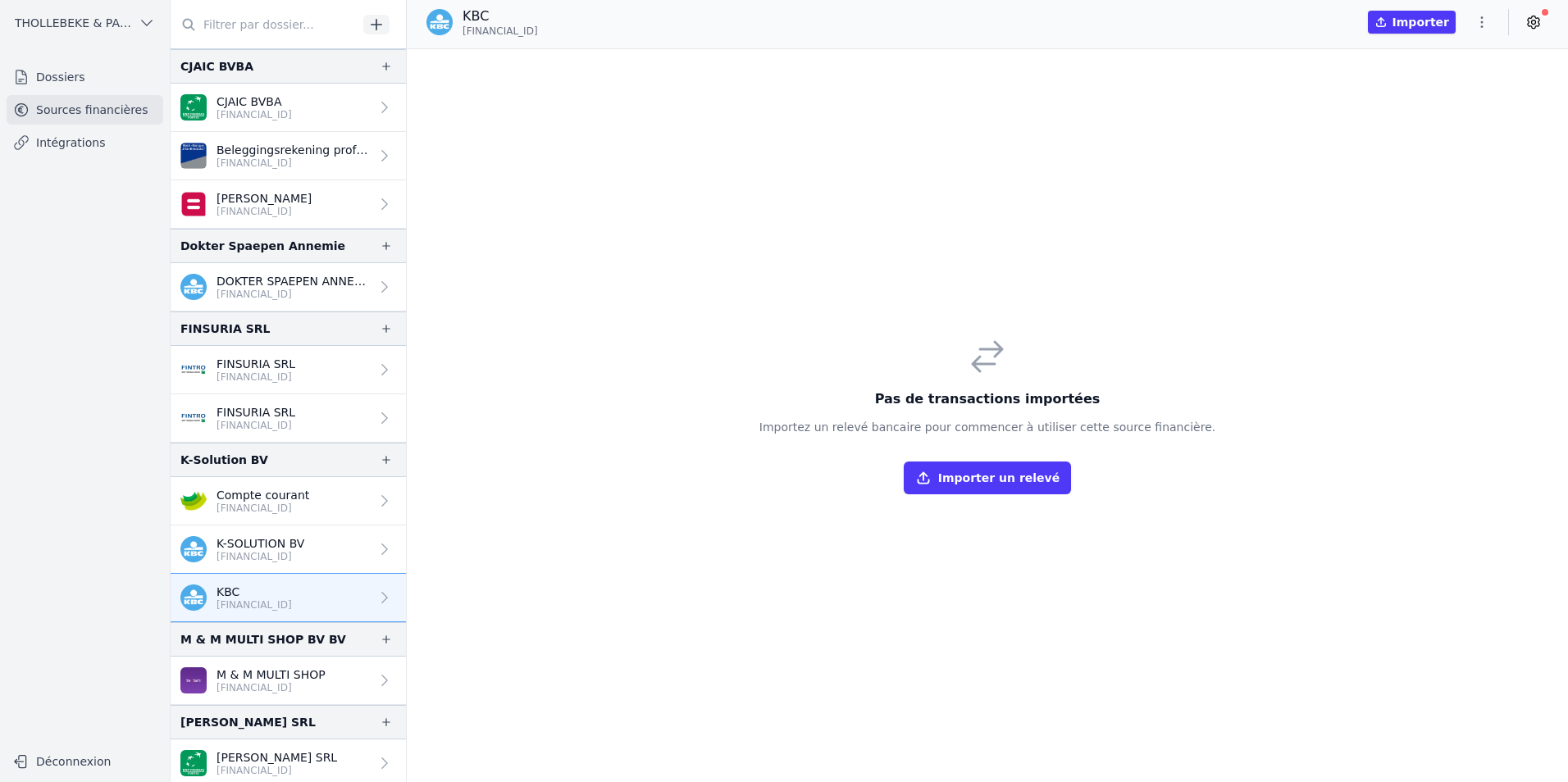
click at [1486, 18] on icon "button" at bounding box center [1481, 22] width 17 height 17
click at [1427, 115] on button "Supprimer" at bounding box center [1443, 118] width 118 height 30
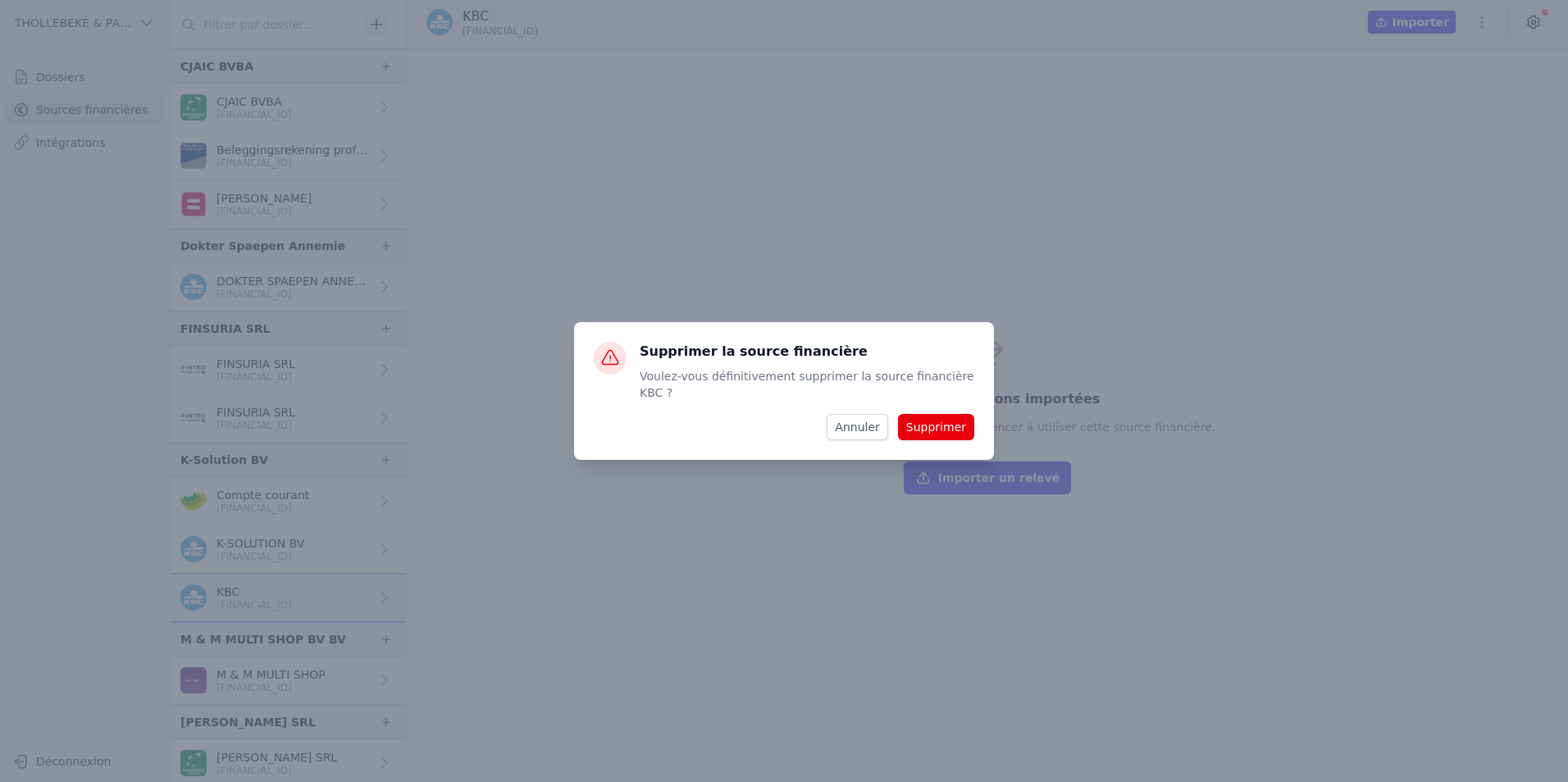
click at [951, 425] on button "Supprimer" at bounding box center [936, 428] width 77 height 26
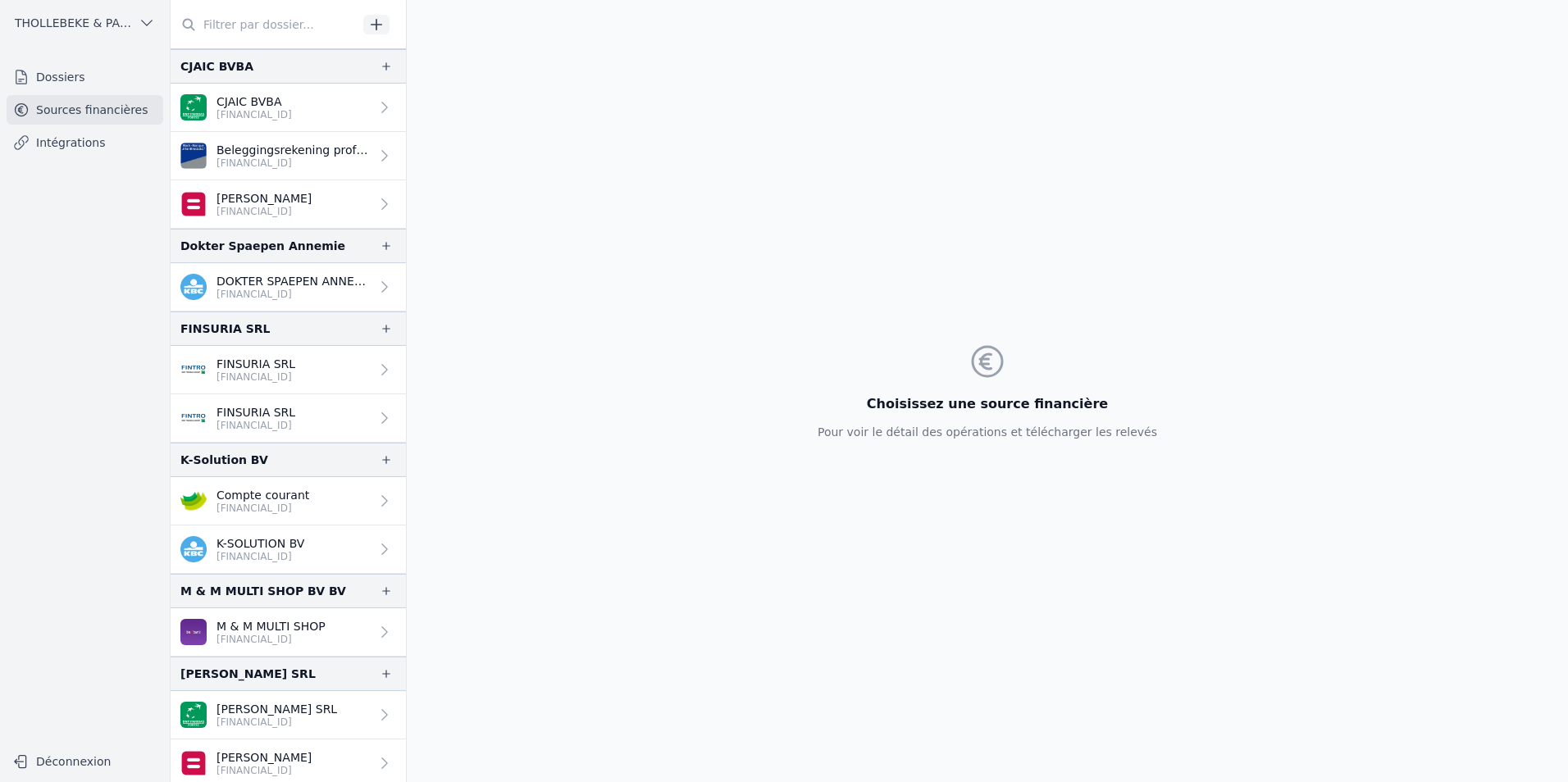
drag, startPoint x: 767, startPoint y: 610, endPoint x: 788, endPoint y: 602, distance: 22.5
click at [771, 610] on div "Choisissez une source financière Pour voir le détail des opérations et téléchar…" at bounding box center [987, 391] width 1161 height 782
click at [658, 646] on div "Choisissez une source financière Pour voir le détail des opérations et téléchar…" at bounding box center [987, 391] width 1161 height 782
click at [259, 543] on p "K-SOLUTION BV" at bounding box center [260, 543] width 88 height 17
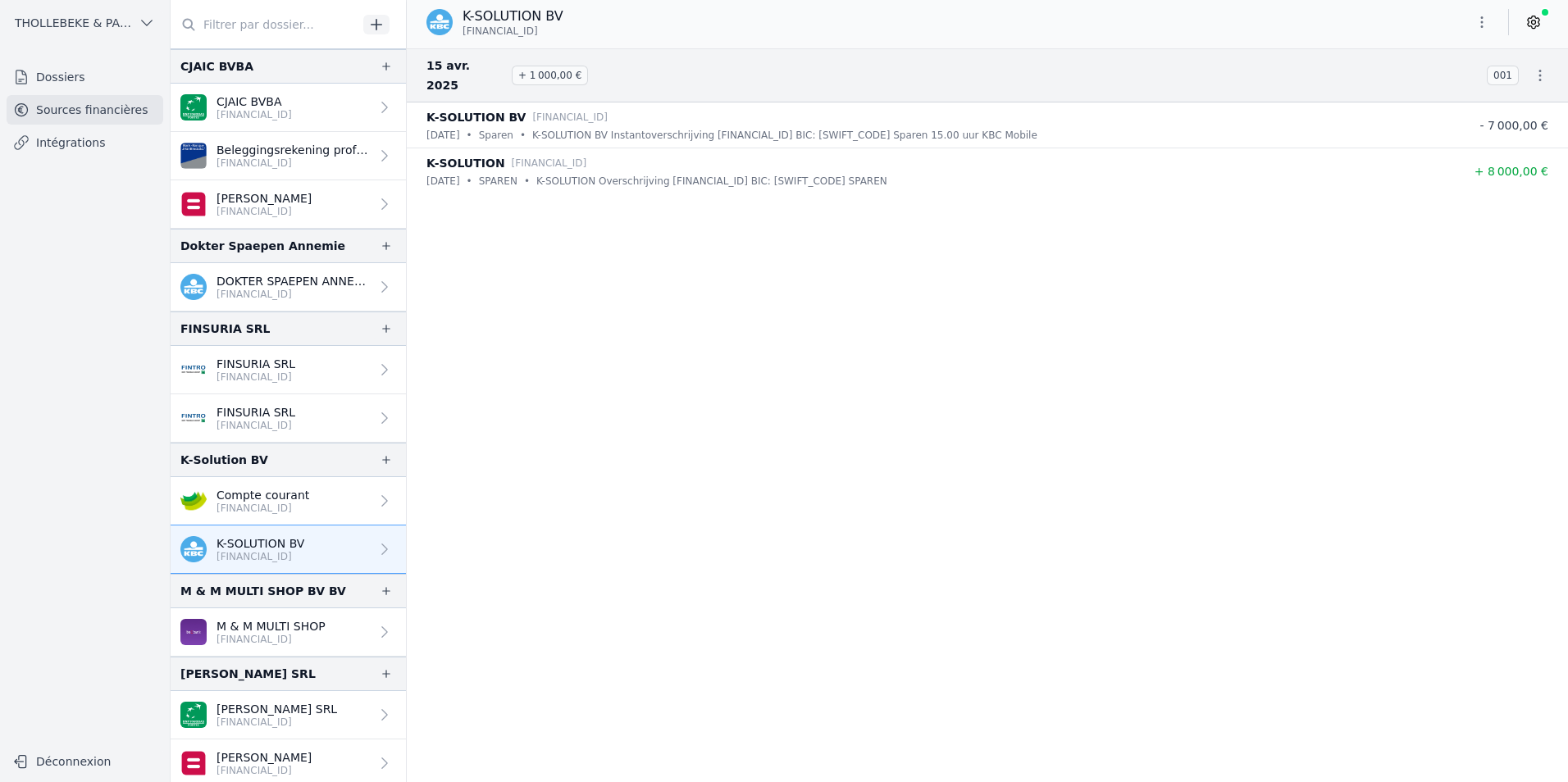
click at [289, 495] on p "Compte courant" at bounding box center [263, 495] width 92 height 17
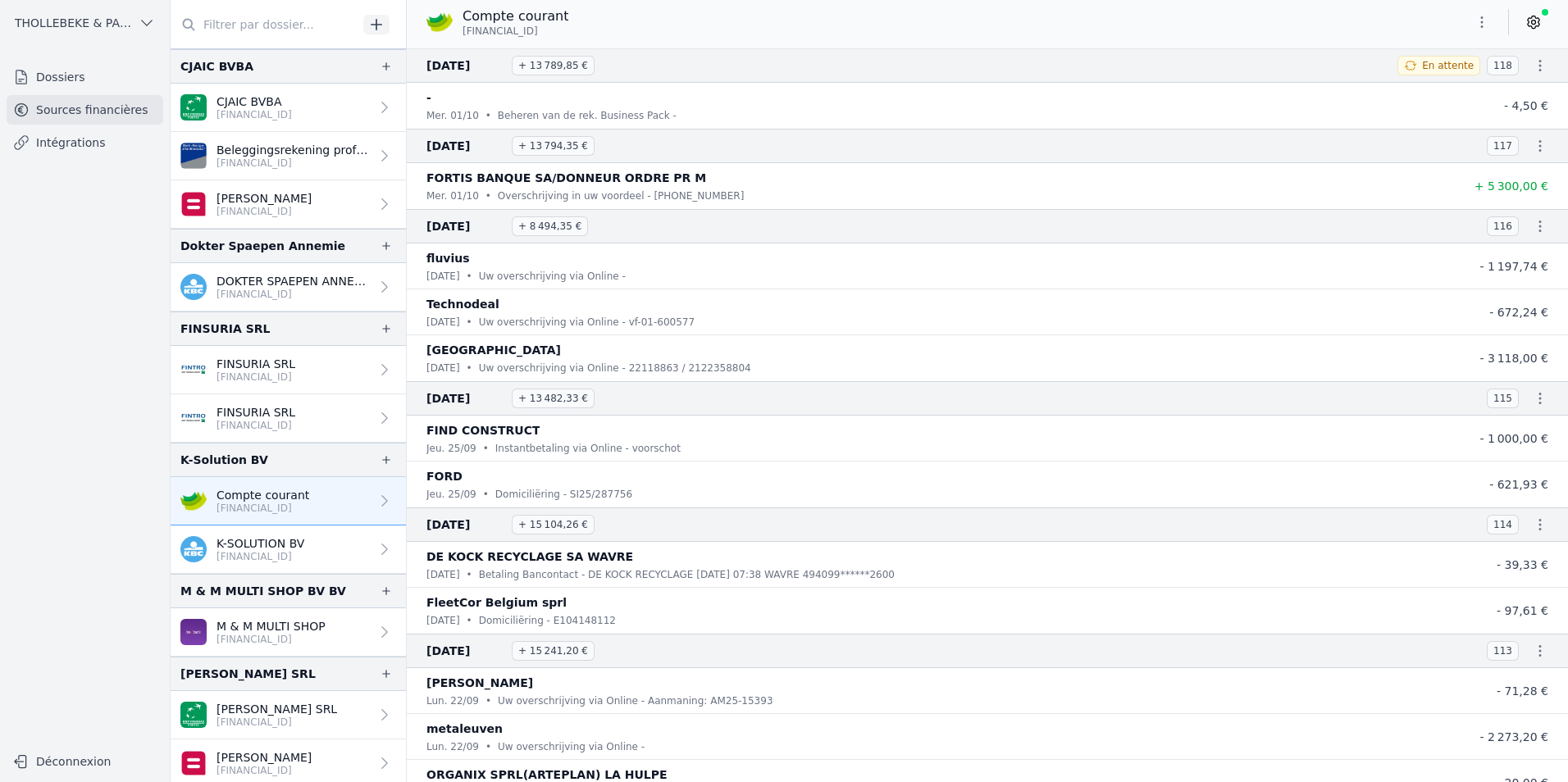
click at [1483, 24] on icon "button" at bounding box center [1481, 22] width 17 height 17
click at [1437, 84] on button "Exporter" at bounding box center [1443, 87] width 118 height 30
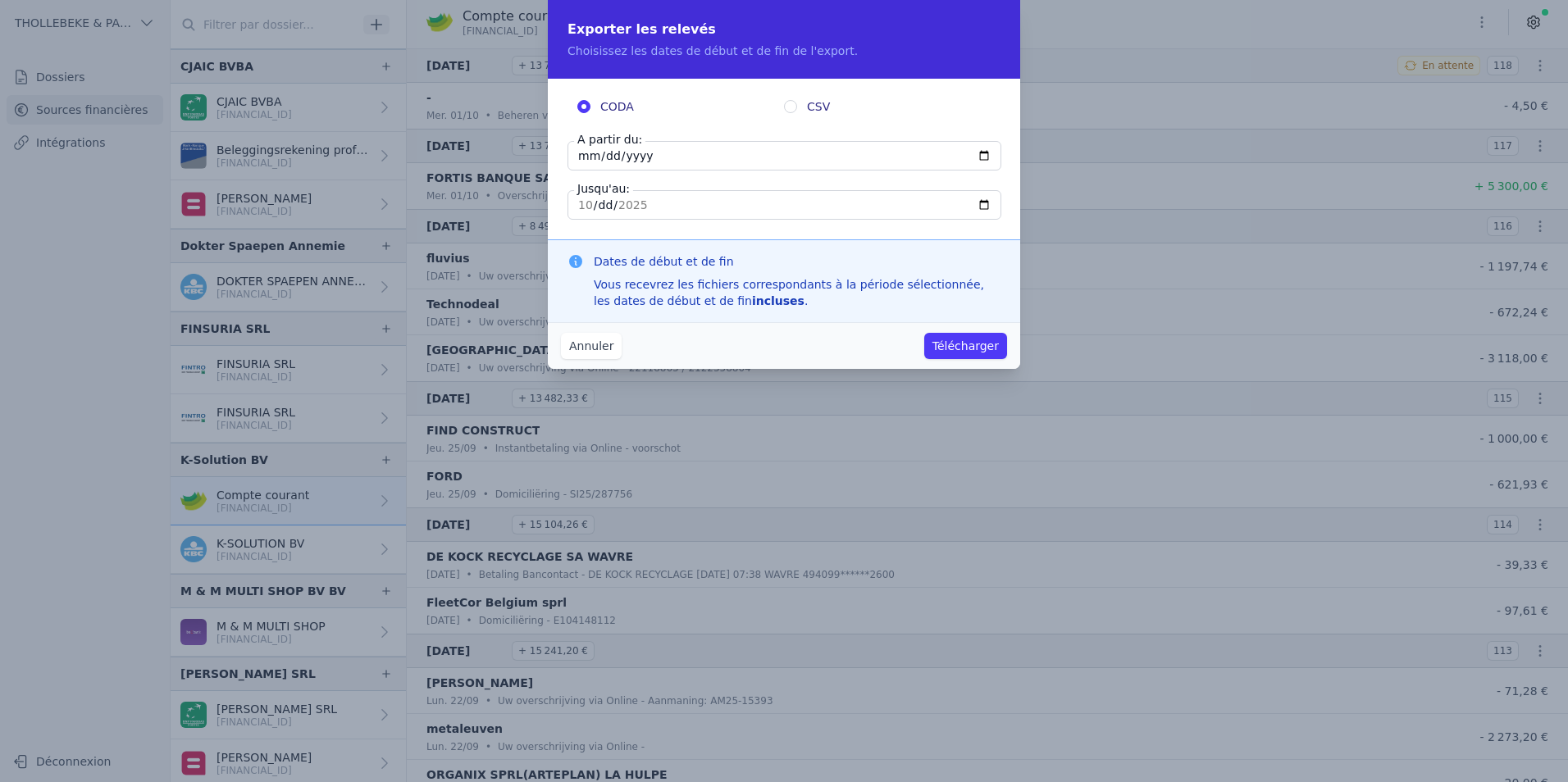
click at [579, 152] on input "2025-10-02" at bounding box center [784, 156] width 434 height 30
type input "2025-10-01"
type input "2023-01-01"
click at [584, 205] on input "2025-10-02" at bounding box center [784, 205] width 434 height 30
type input "2023-12-31"
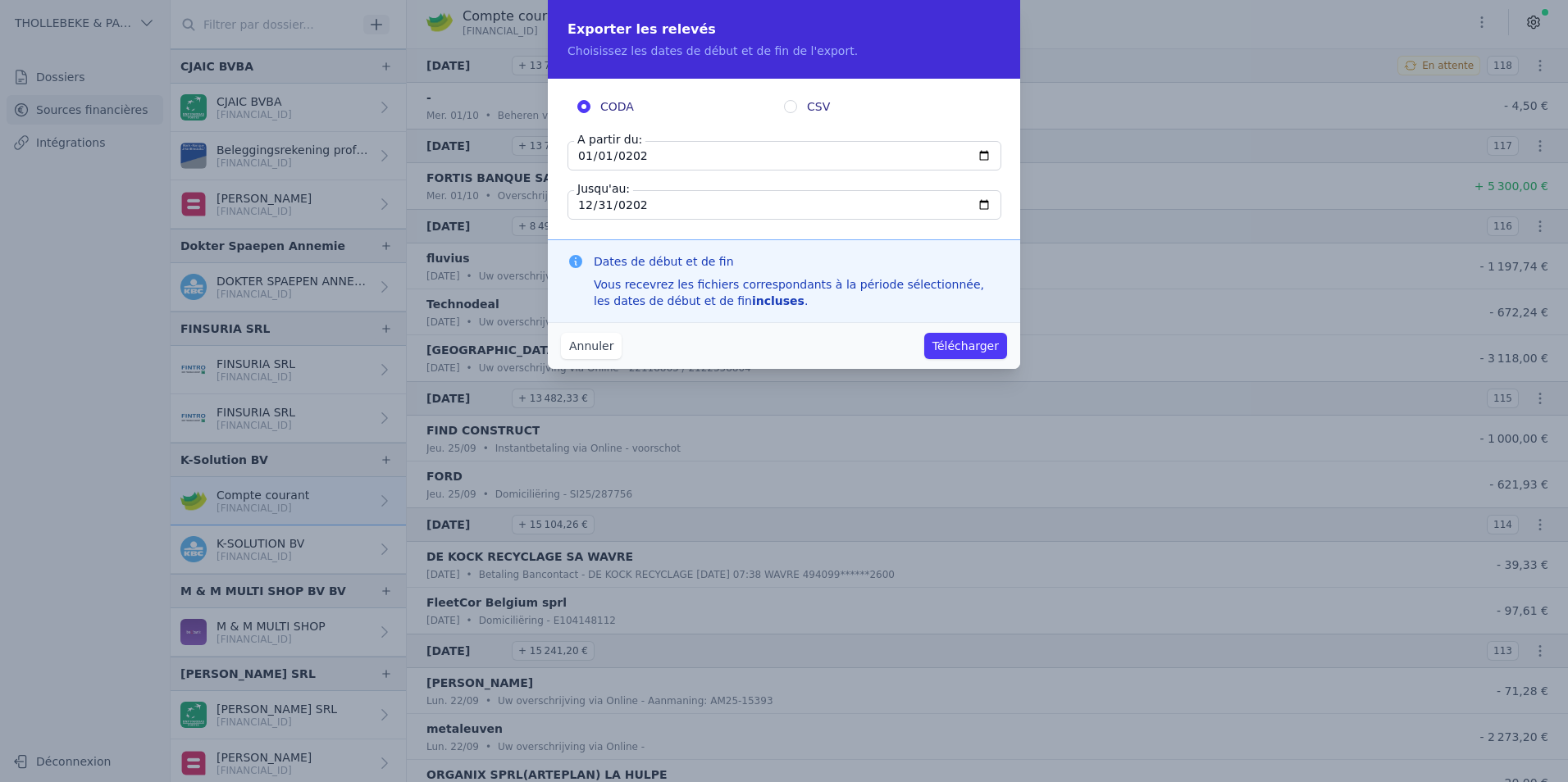
click at [973, 339] on button "Télécharger" at bounding box center [965, 346] width 83 height 26
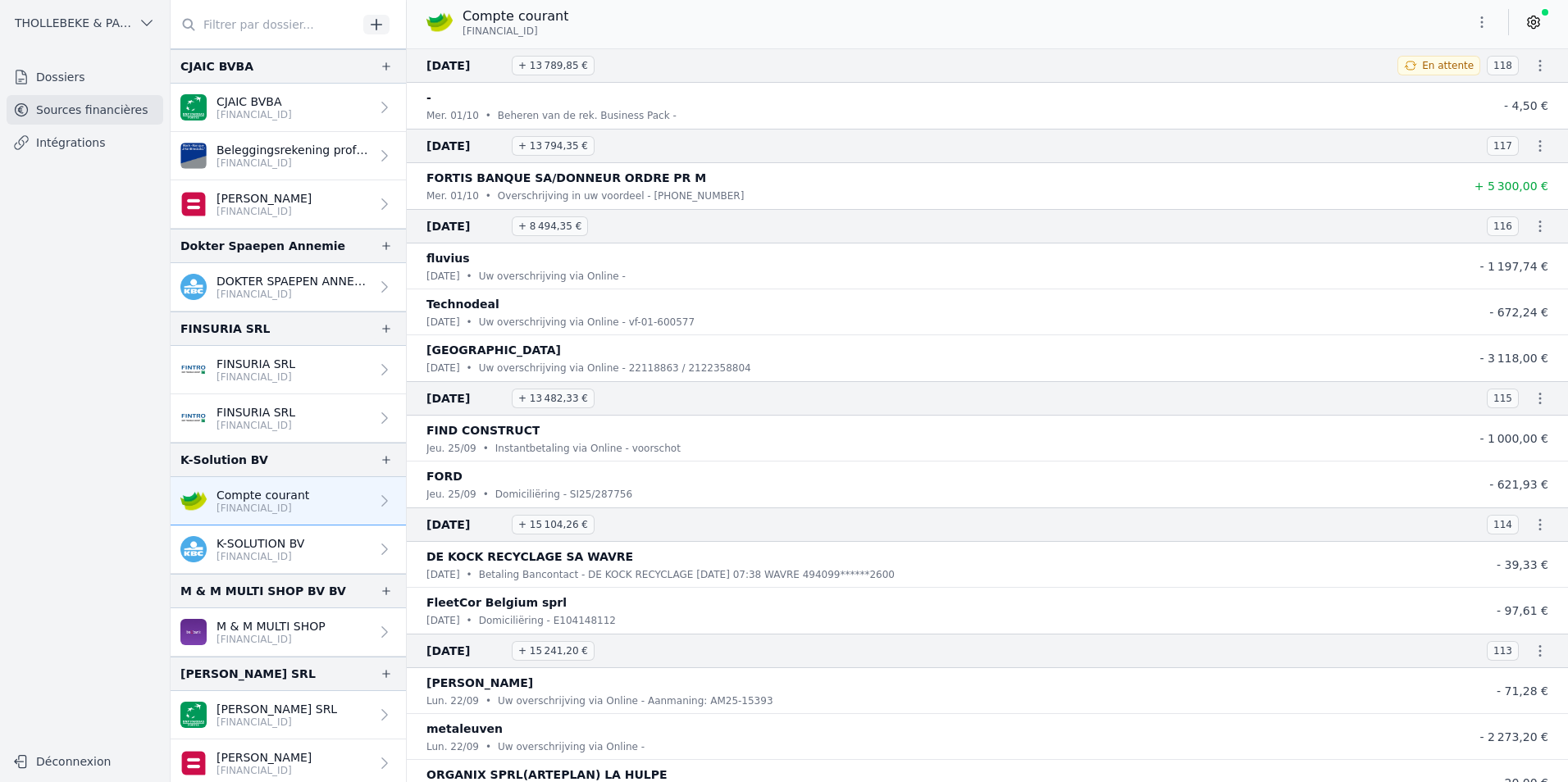
click at [960, 28] on div "Compte courant BE04 7512 1253 5831" at bounding box center [987, 23] width 1161 height 31
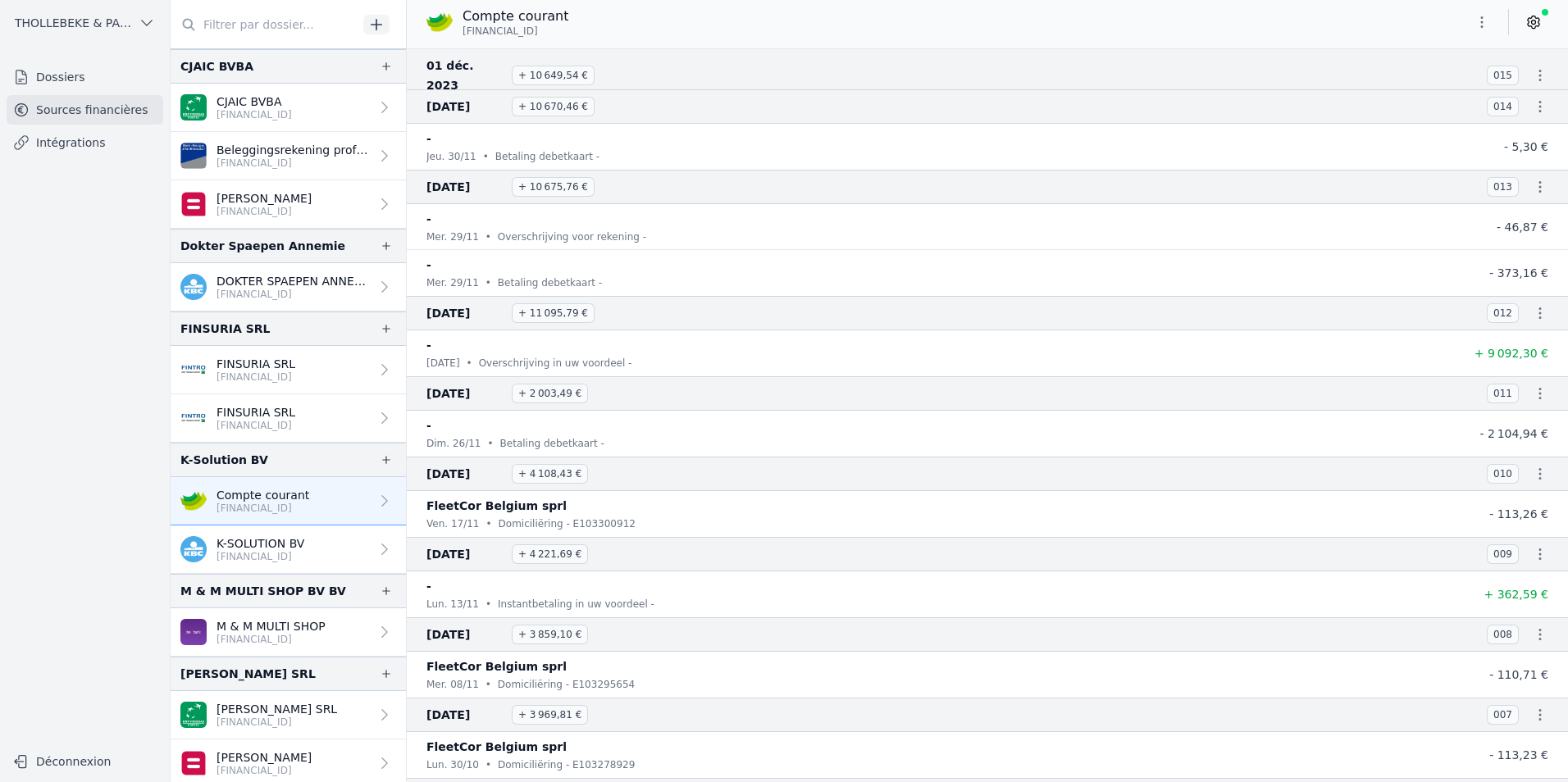
scroll to position [40008, 0]
